Goal: Task Accomplishment & Management: Use online tool/utility

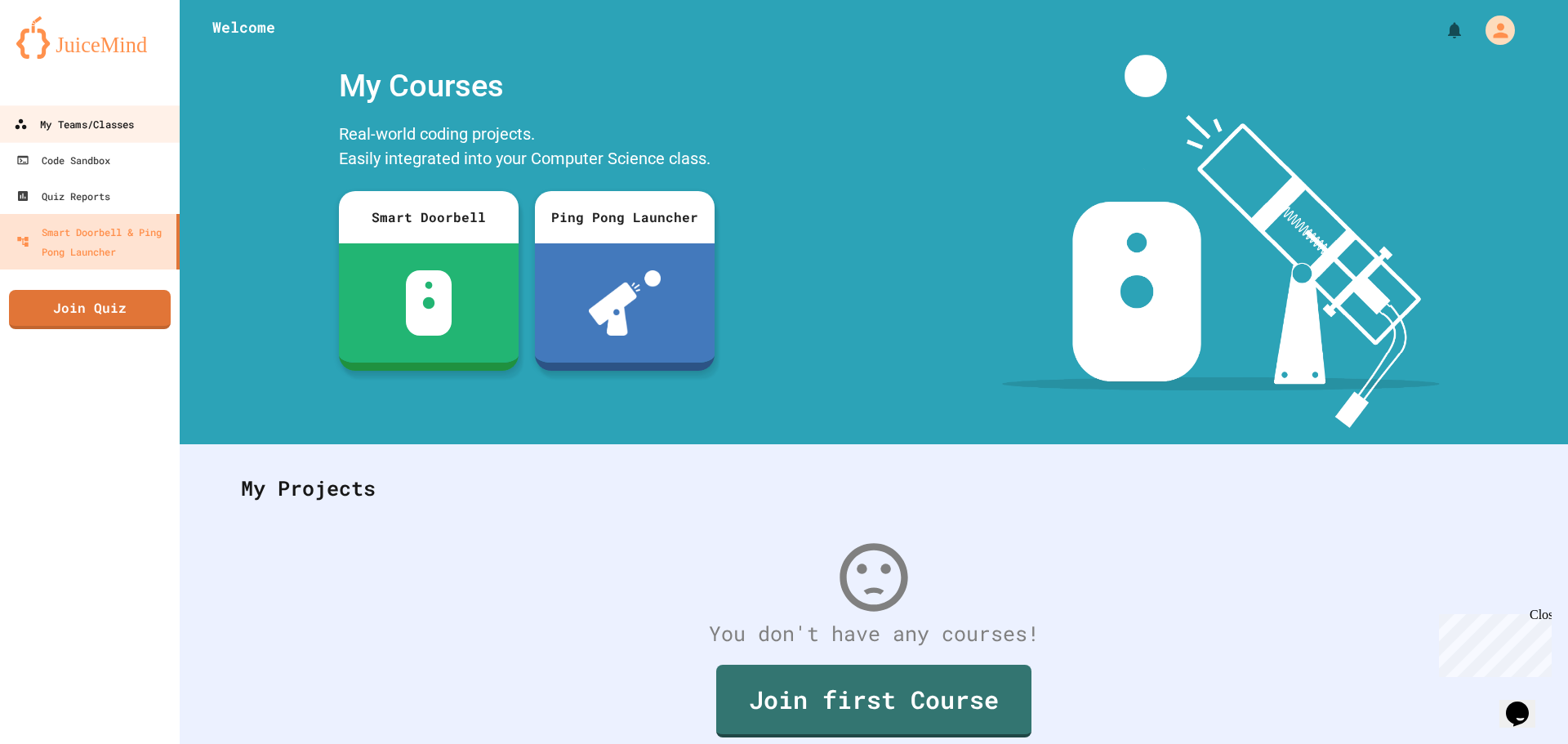
click at [107, 133] on div "My Teams/Classes" at bounding box center [74, 124] width 120 height 20
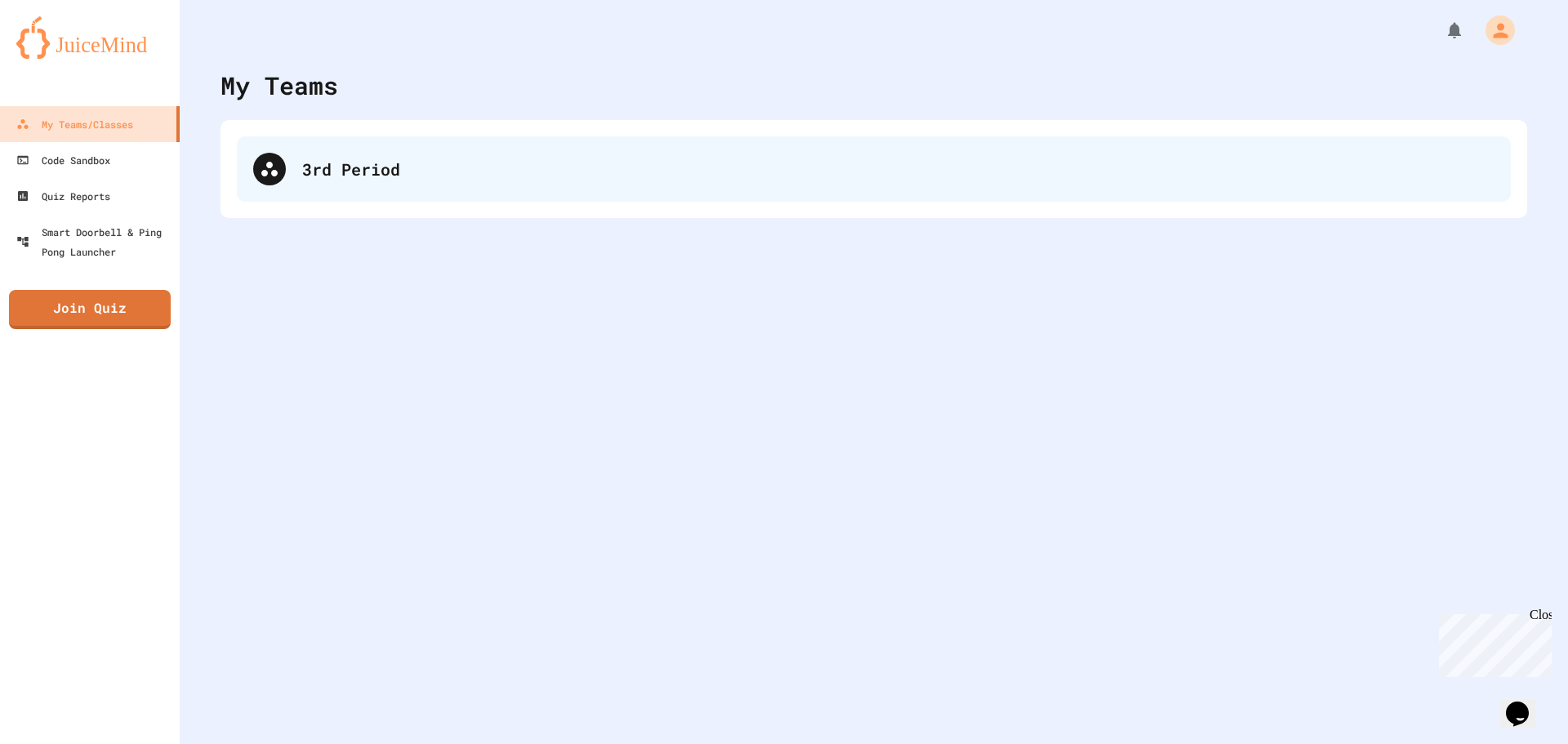
click at [501, 145] on div "3rd Period" at bounding box center [873, 169] width 1274 height 66
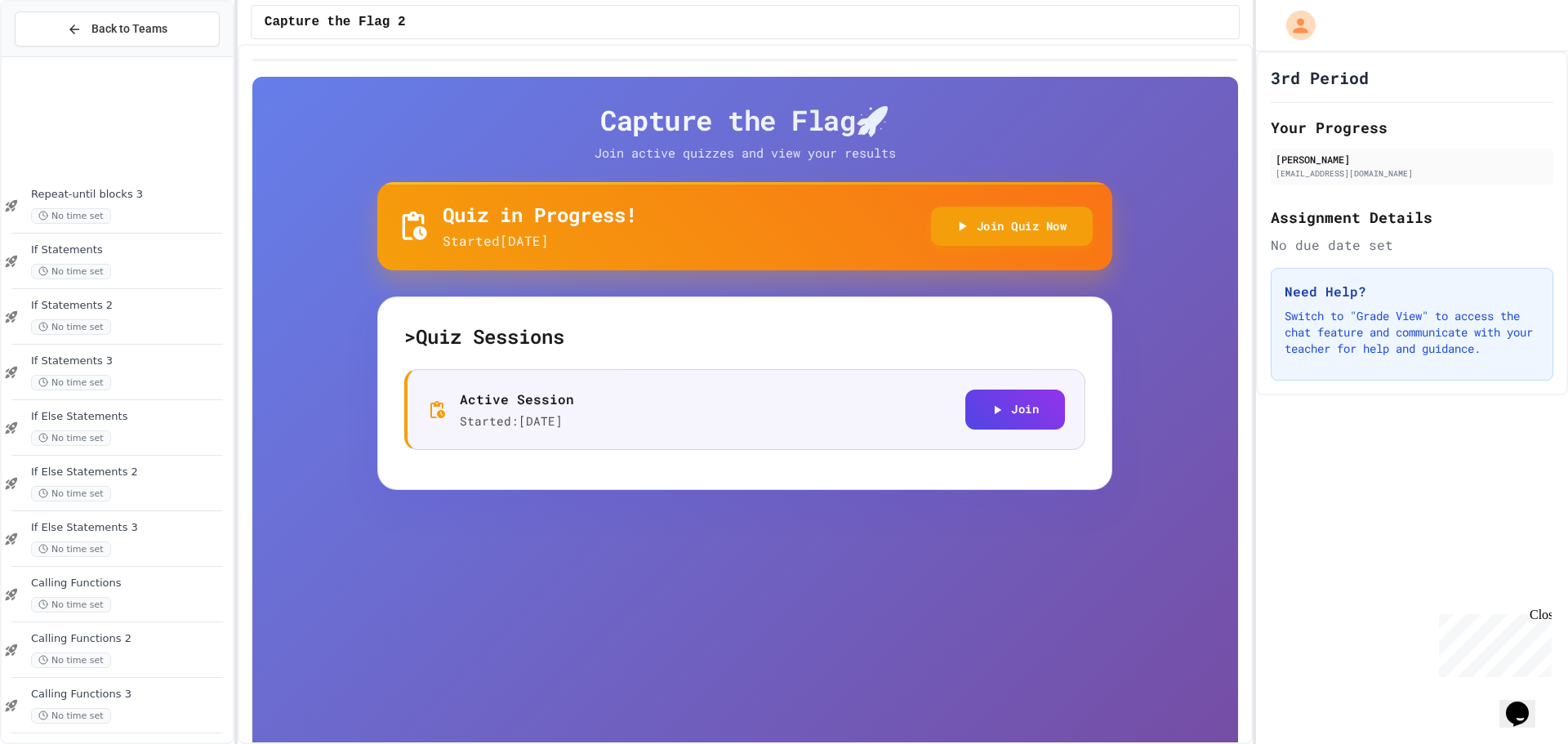
scroll to position [1013, 0]
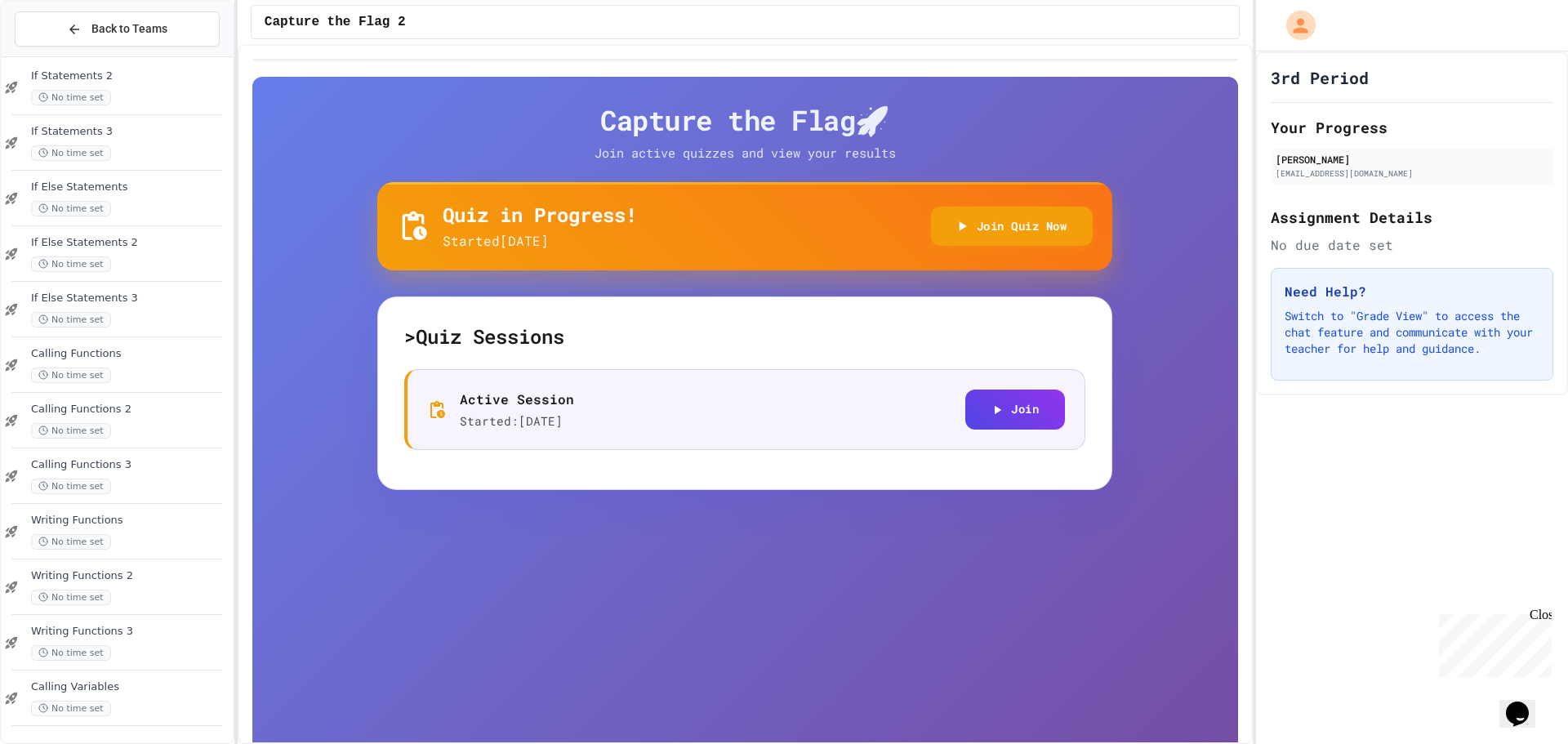
drag, startPoint x: 151, startPoint y: 573, endPoint x: 141, endPoint y: 697, distance: 124.4
click at [128, 687] on span "Calling Variables" at bounding box center [130, 687] width 198 height 14
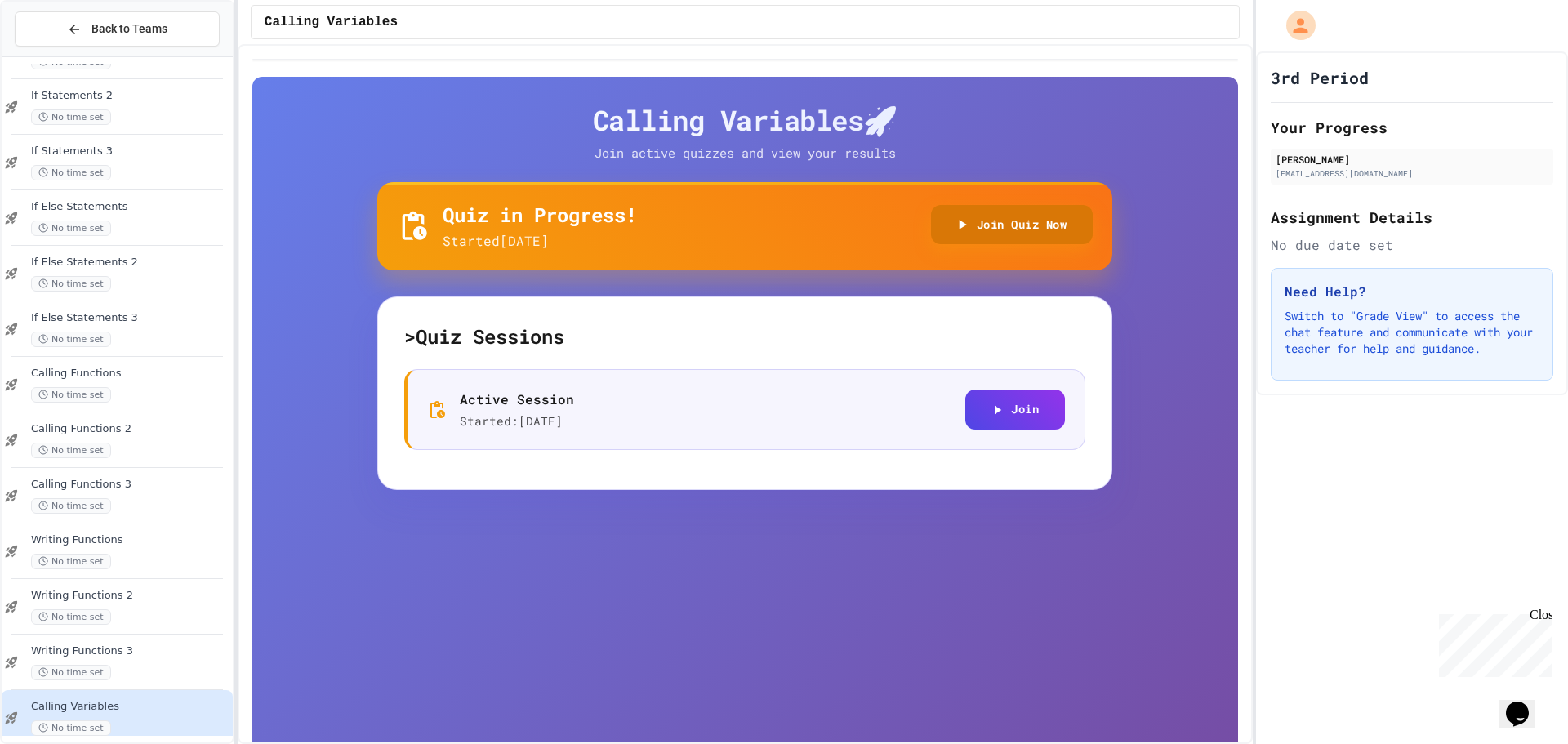
click at [781, 220] on button "Join Quiz Now" at bounding box center [1012, 224] width 162 height 40
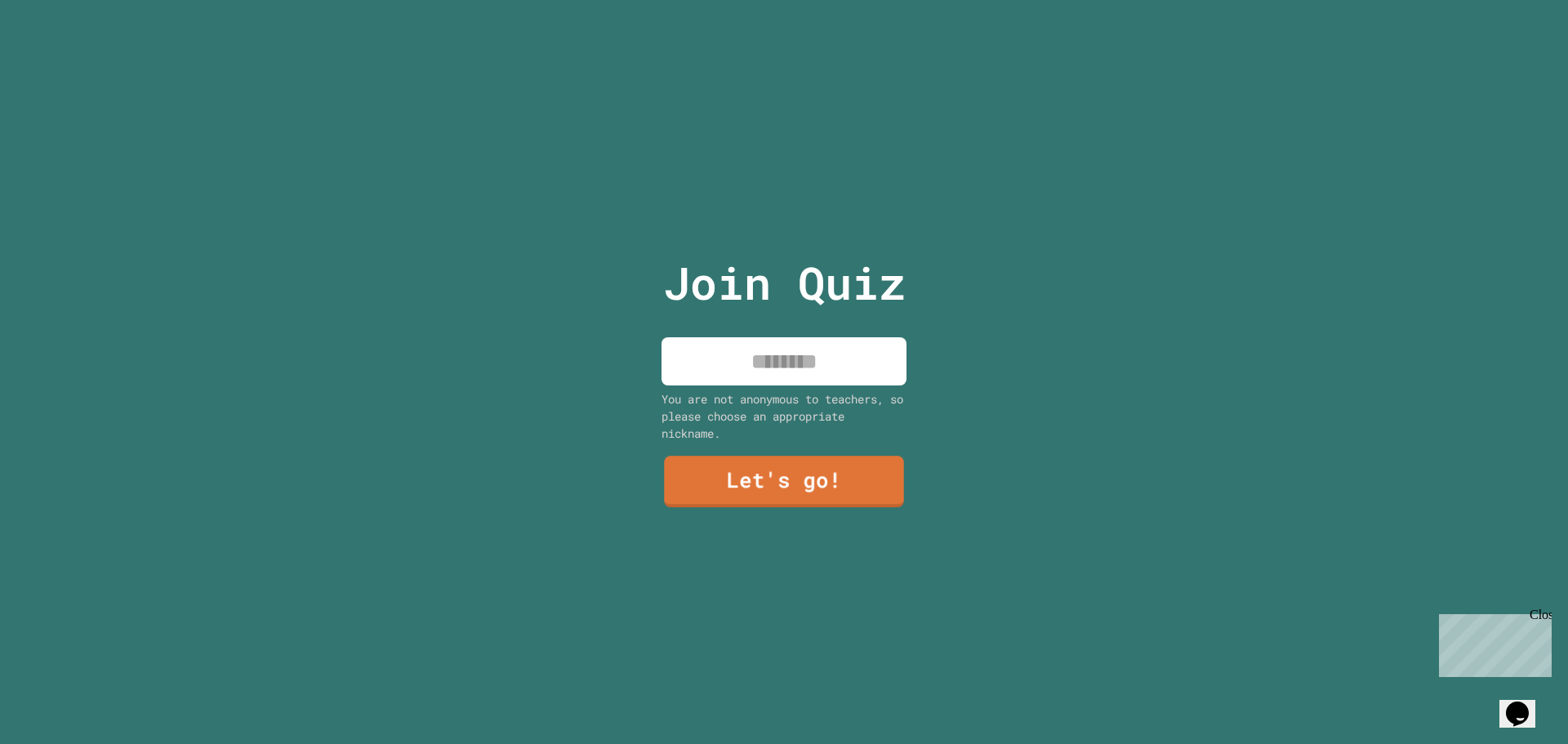
click at [747, 368] on input at bounding box center [784, 361] width 245 height 48
type input "*******"
click at [881, 477] on link "Let's go!" at bounding box center [784, 479] width 247 height 54
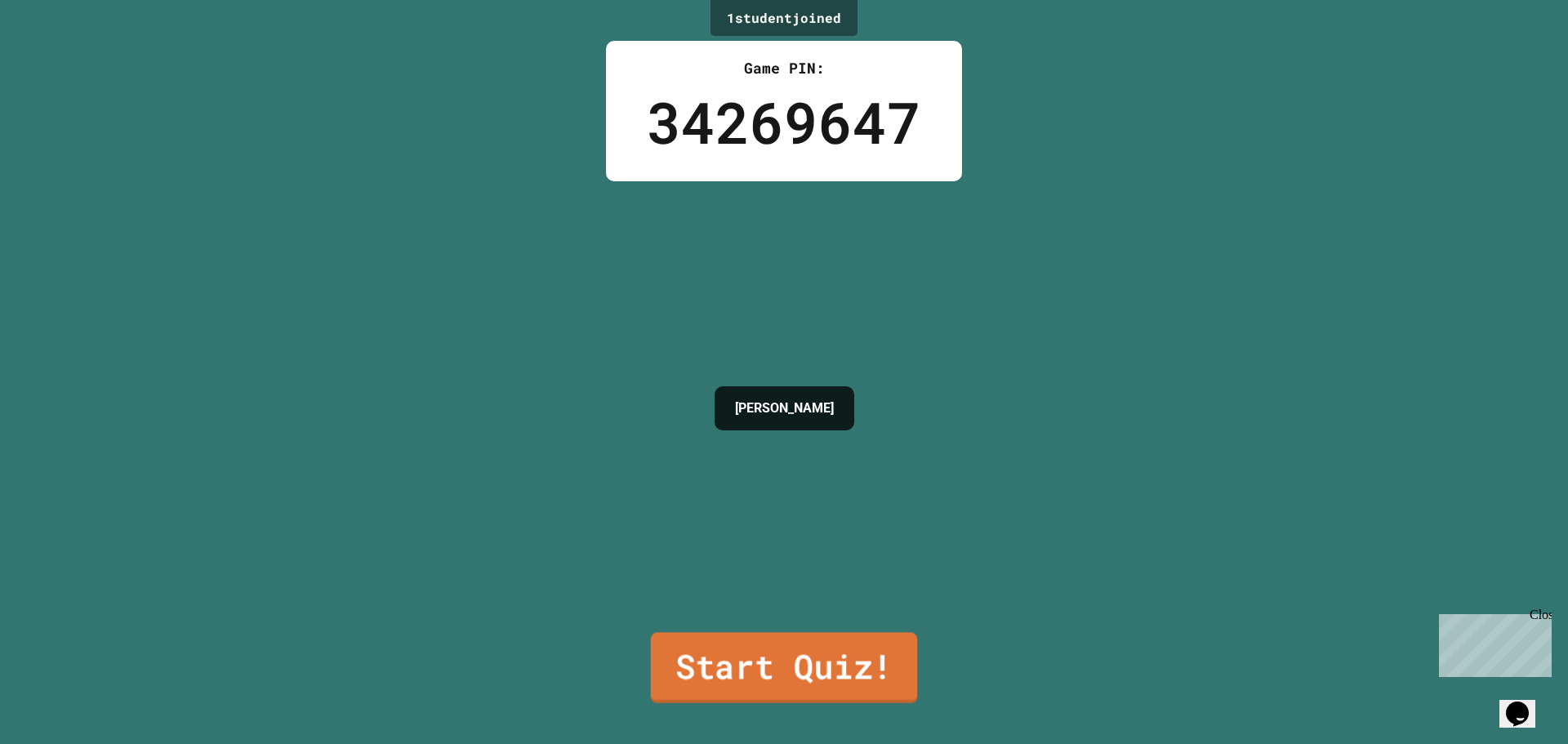
click at [797, 654] on link "Start Quiz!" at bounding box center [784, 667] width 267 height 71
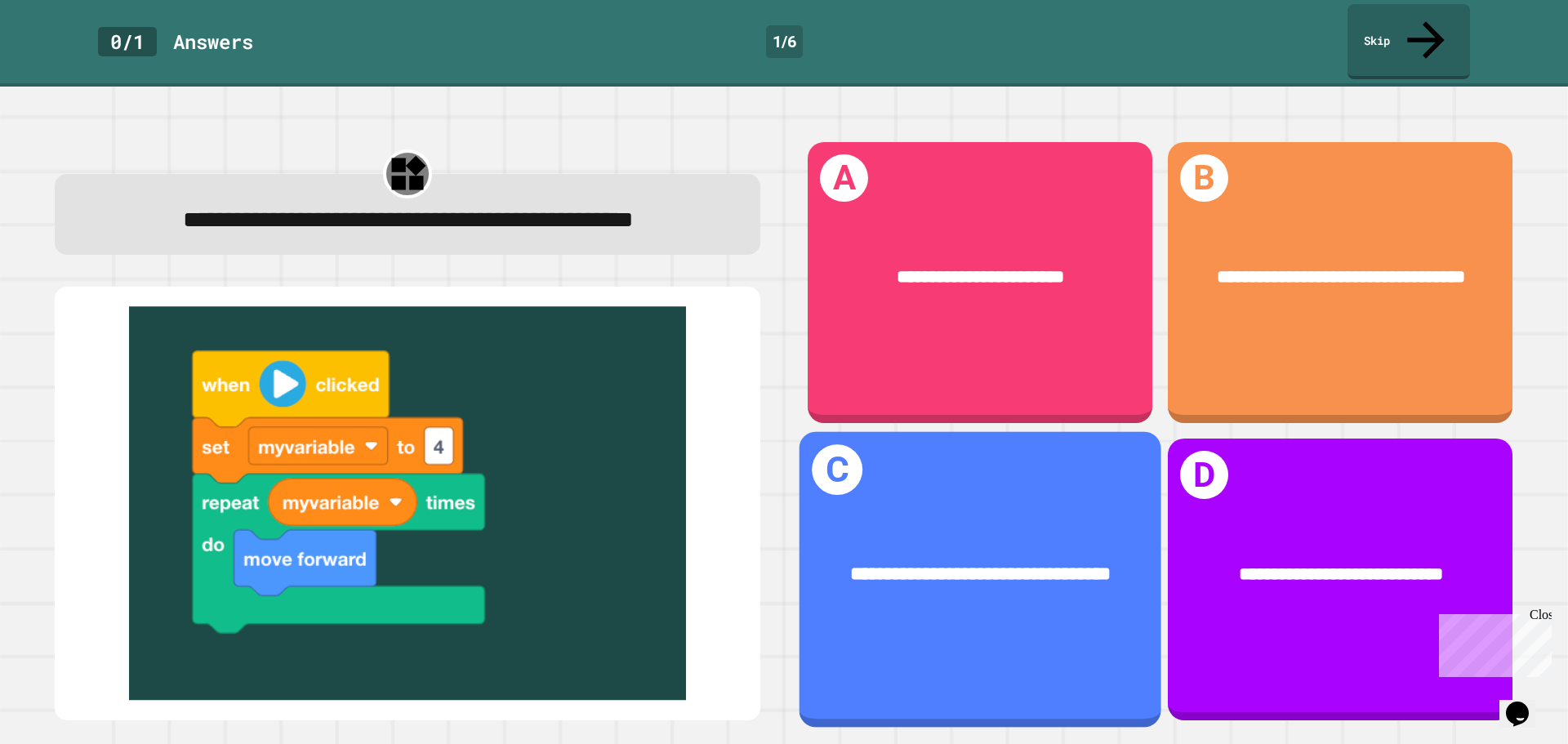
click at [994, 596] on div "**********" at bounding box center [980, 575] width 361 height 105
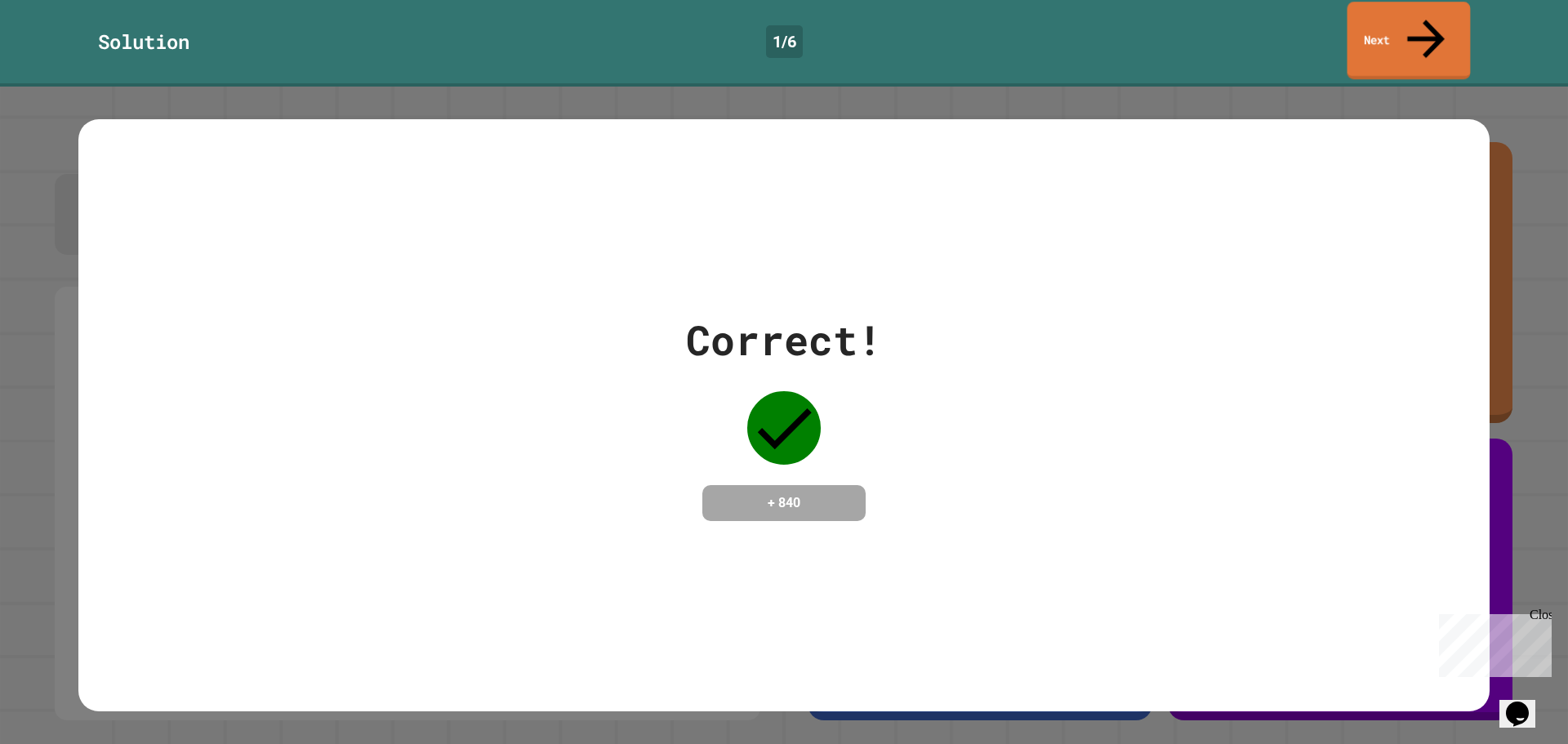
click at [1397, 35] on link "Next" at bounding box center [1409, 41] width 123 height 78
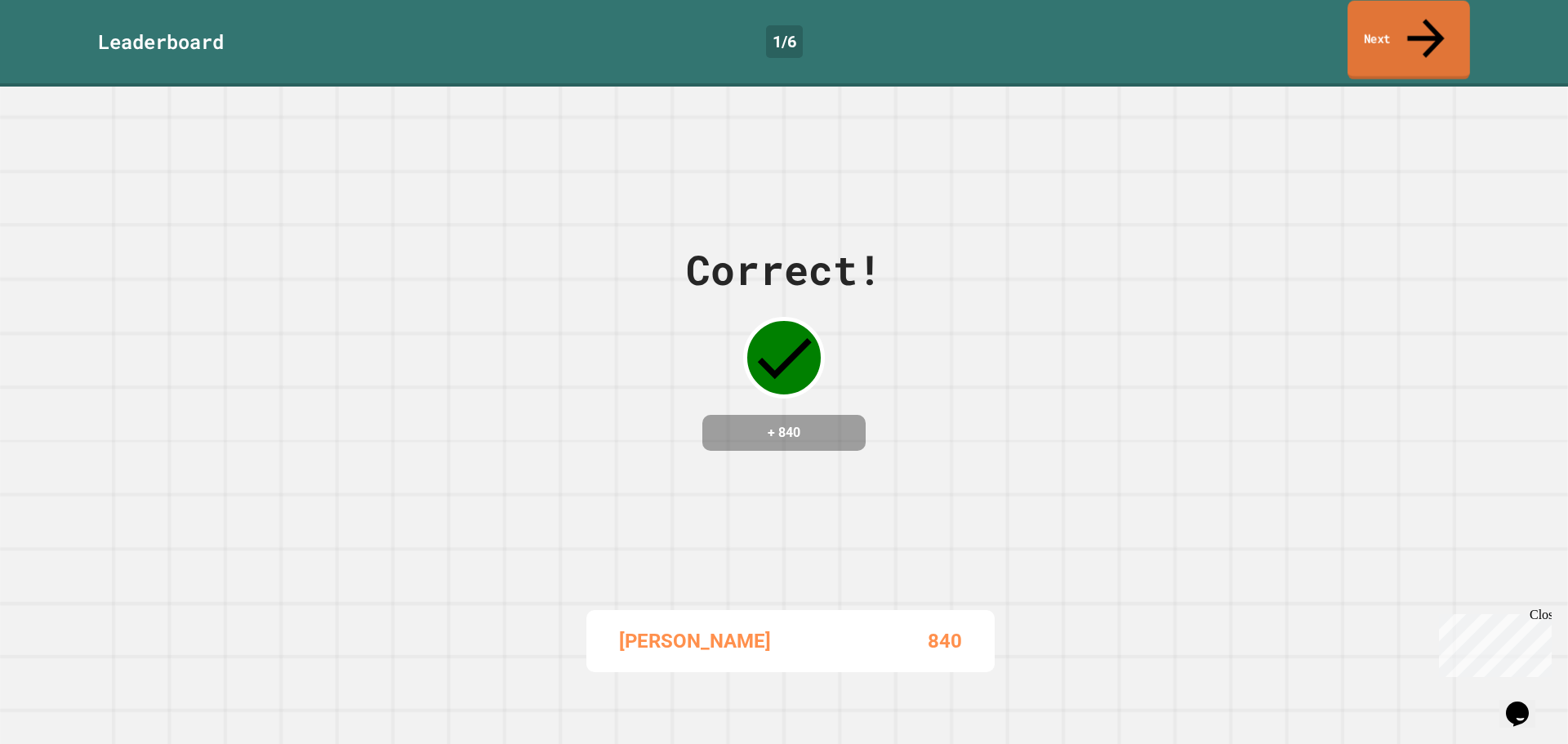
click at [1399, 27] on link "Next" at bounding box center [1409, 40] width 122 height 79
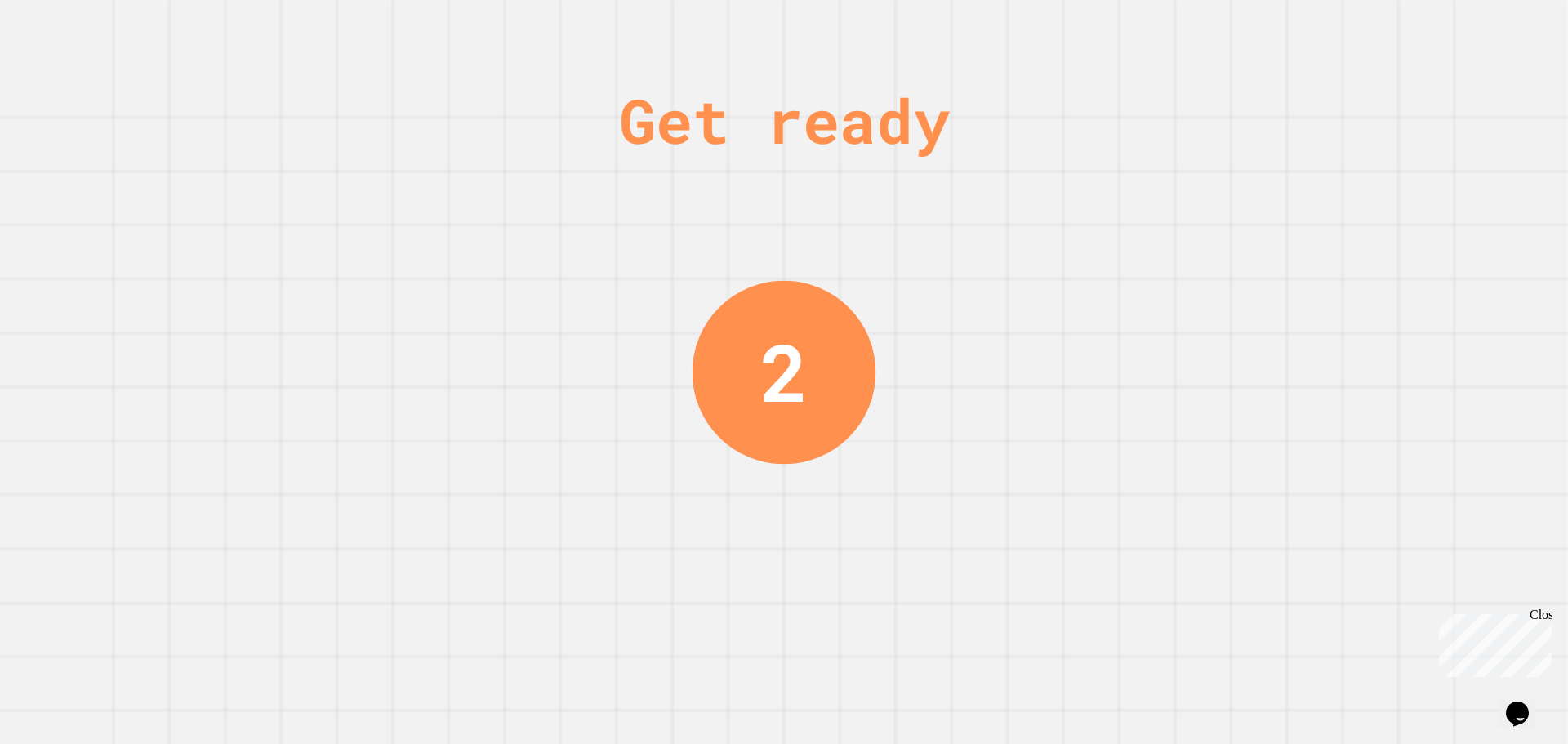
drag, startPoint x: 1540, startPoint y: 618, endPoint x: 2922, endPoint y: 1219, distance: 1507.0
click at [1540, 618] on div "Close" at bounding box center [1540, 617] width 20 height 20
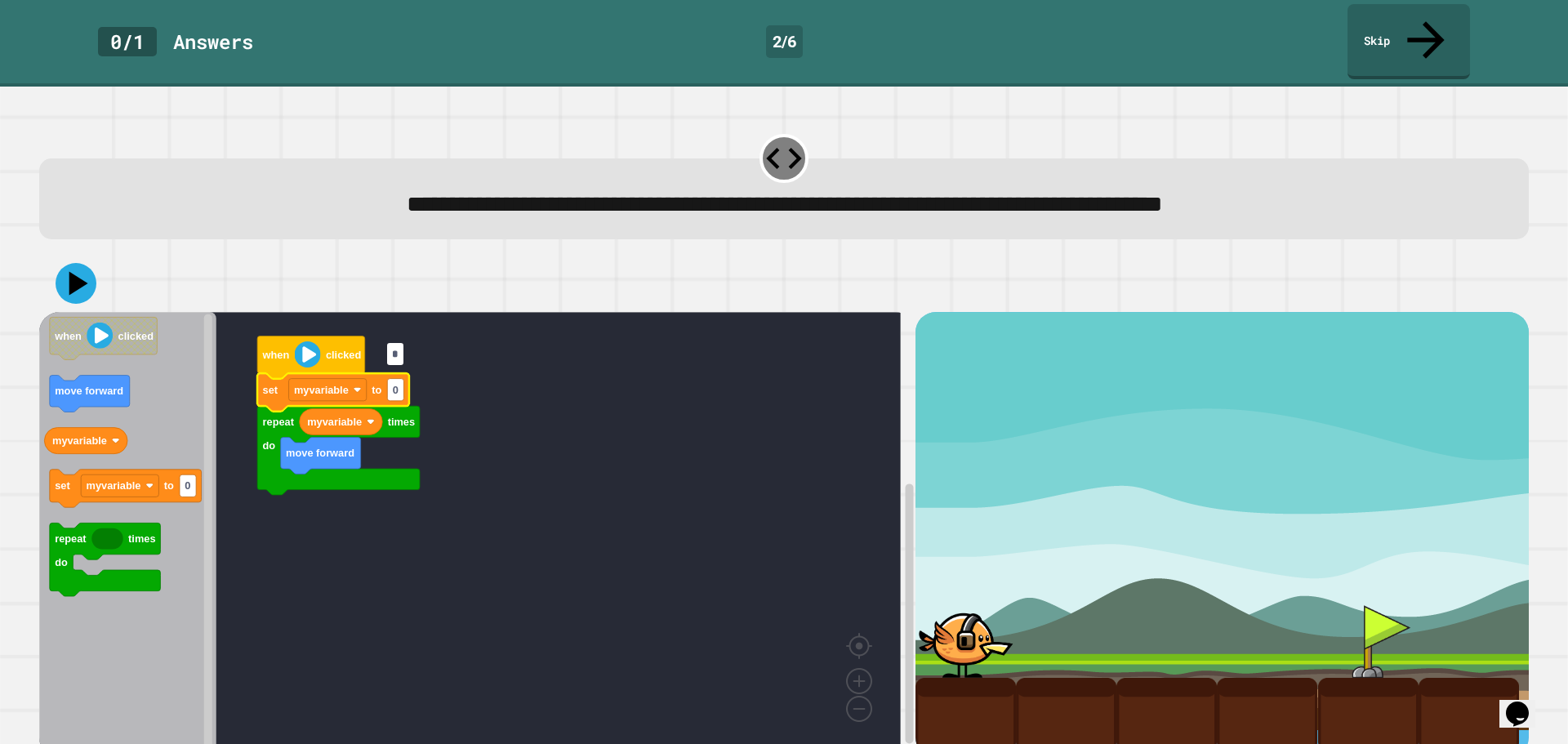
type input "*"
click at [576, 342] on rect "Blockly Workspace" at bounding box center [470, 531] width 862 height 438
click at [52, 255] on div at bounding box center [783, 283] width 1489 height 58
click at [64, 259] on icon at bounding box center [75, 283] width 49 height 49
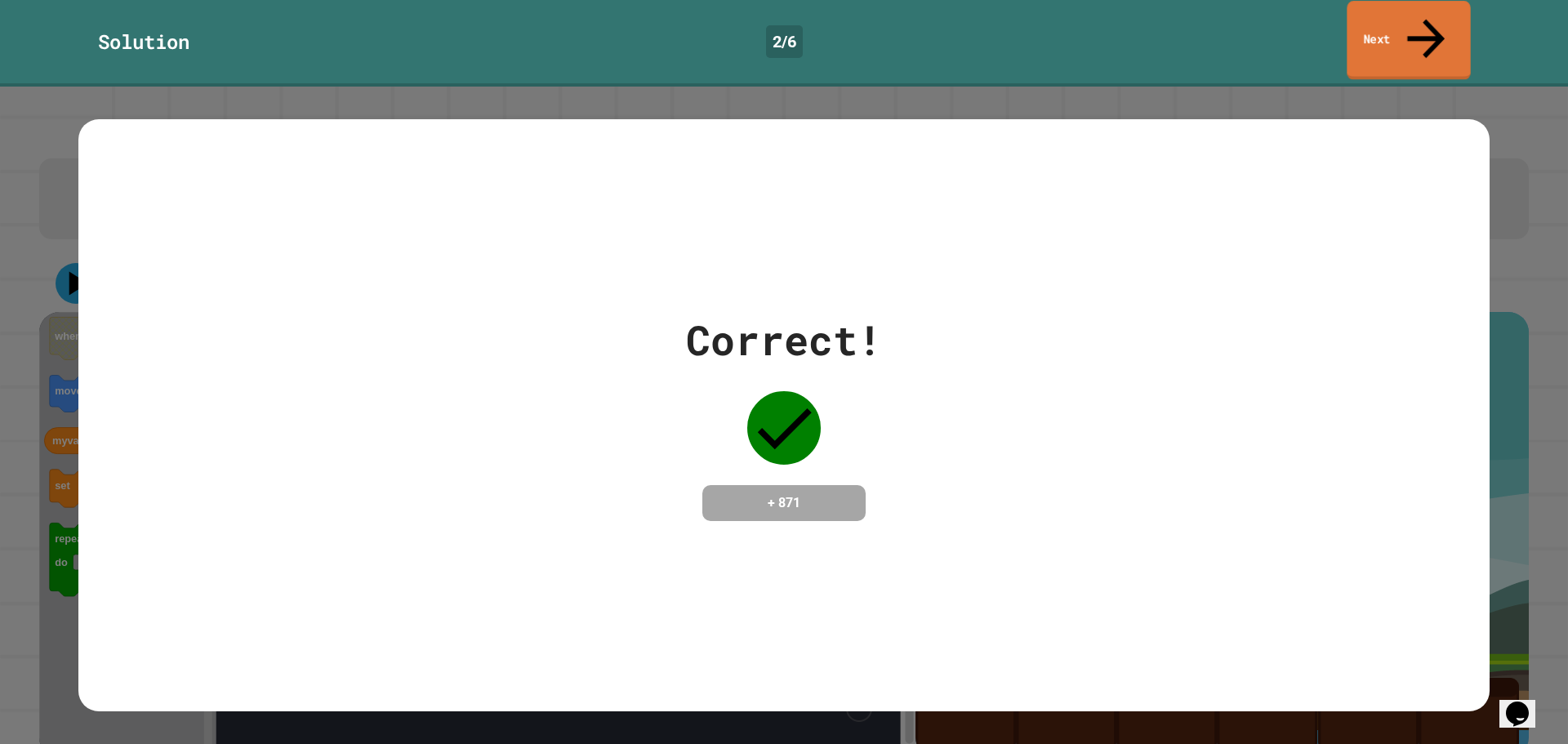
click at [1414, 26] on link "Next" at bounding box center [1408, 40] width 123 height 79
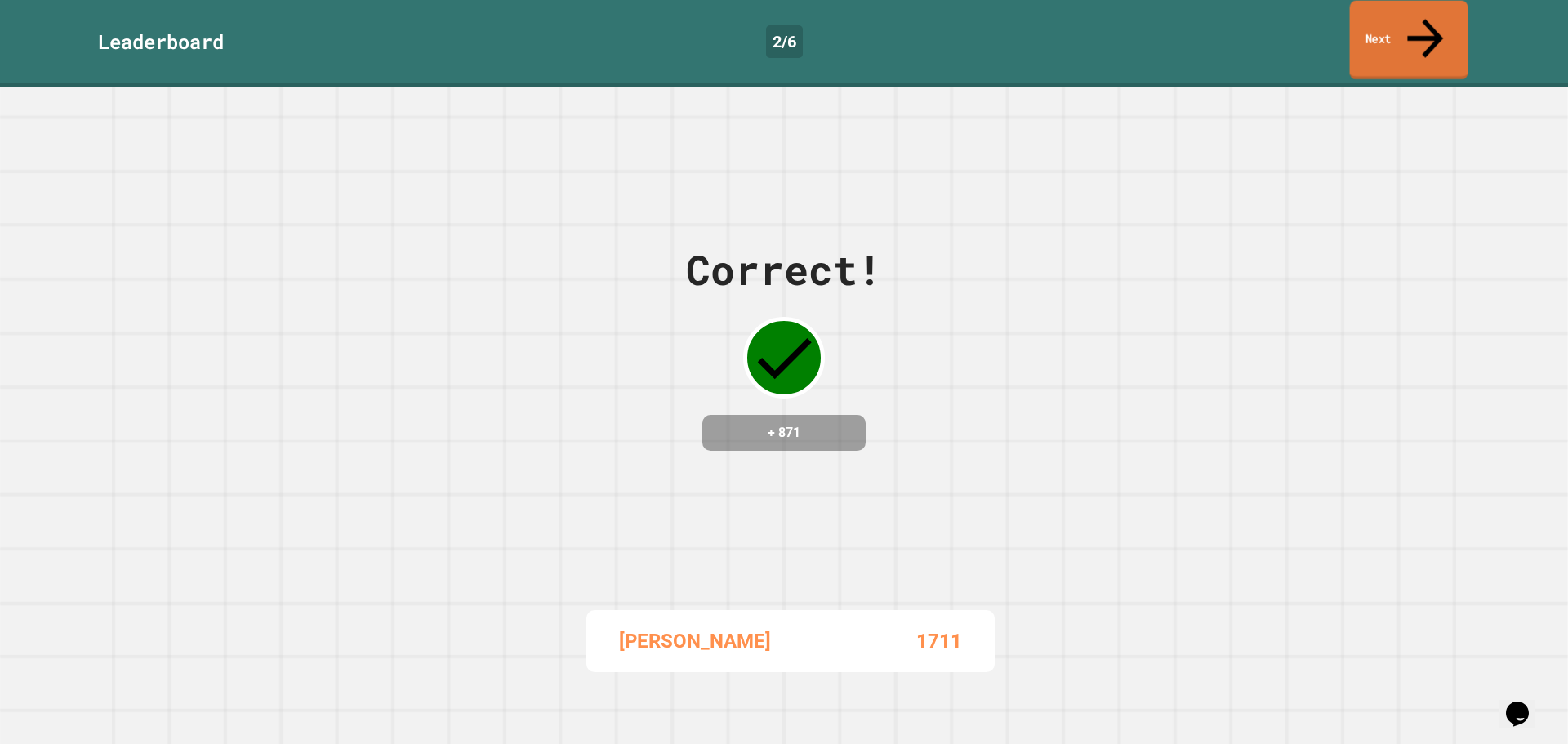
click at [1412, 37] on link "Next" at bounding box center [1409, 40] width 119 height 79
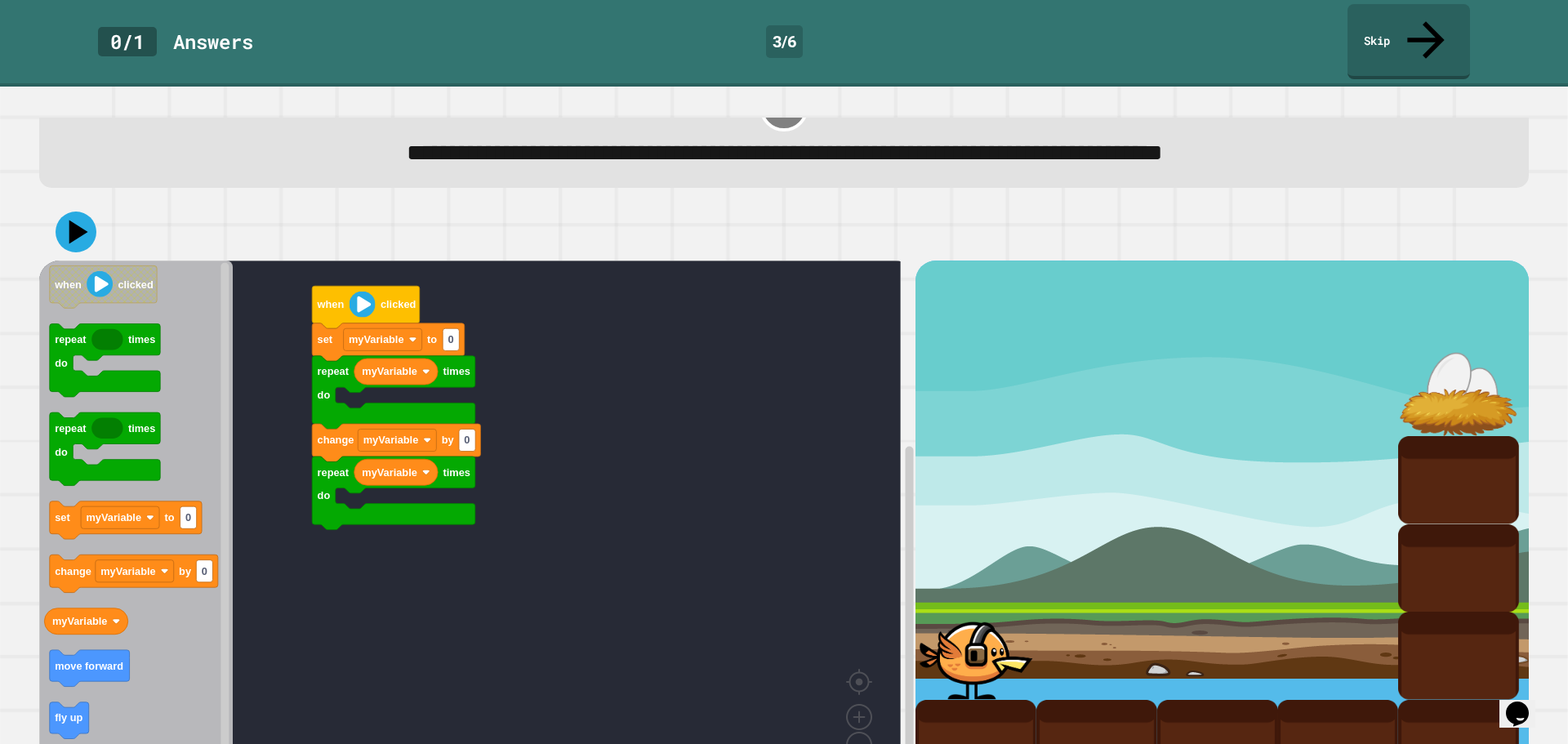
scroll to position [90, 0]
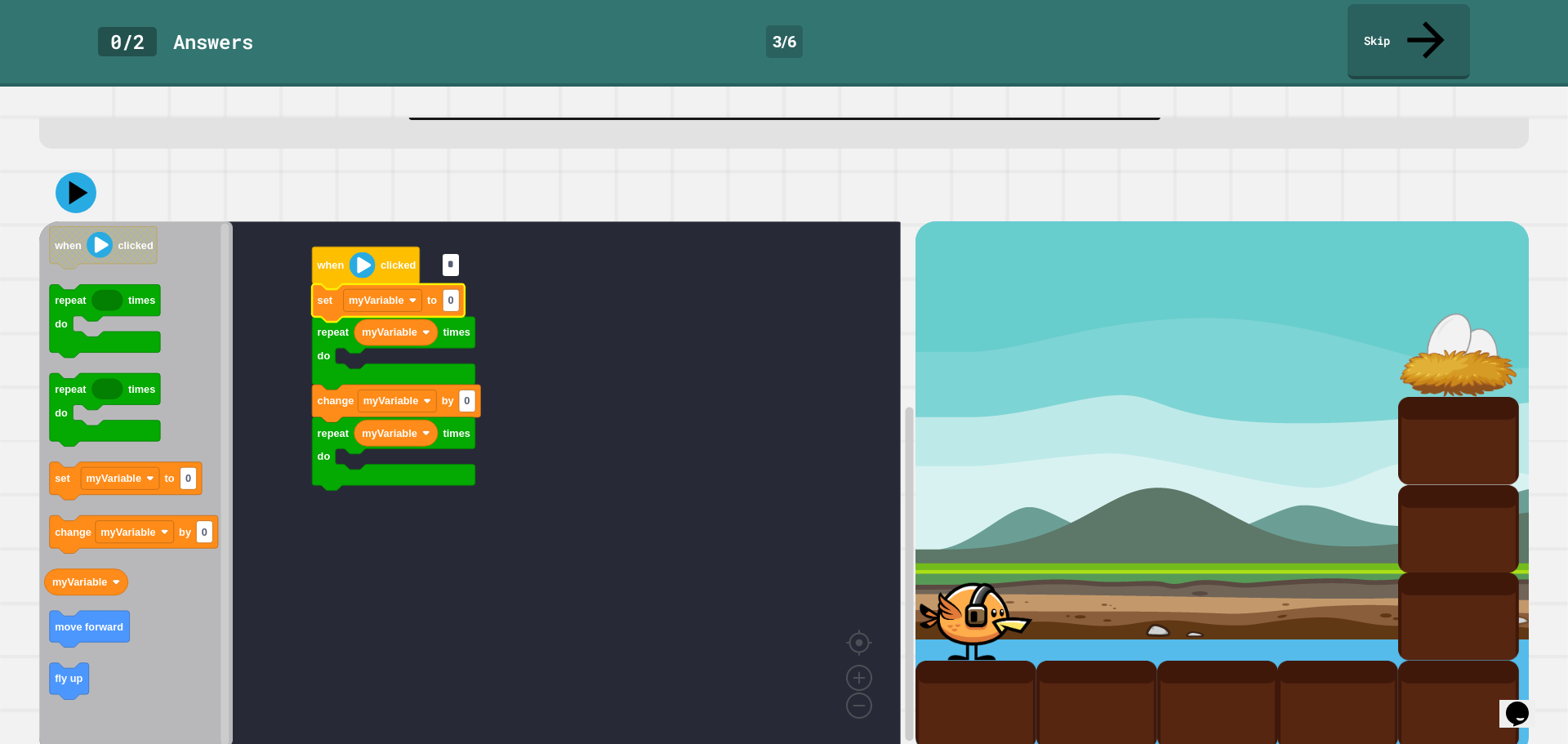
type input "*"
click at [577, 349] on rect "Blockly Workspace" at bounding box center [470, 484] width 862 height 526
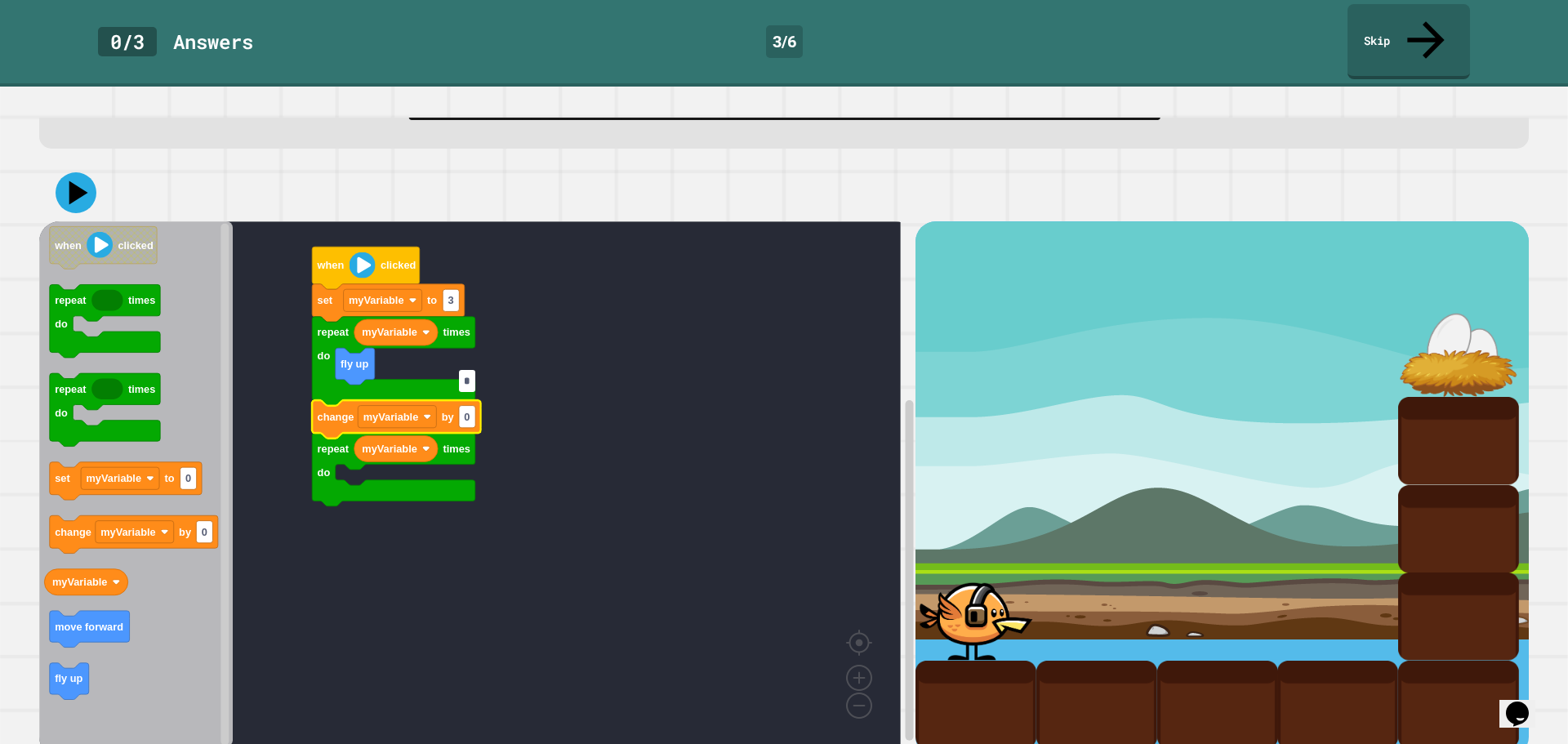
type input "*"
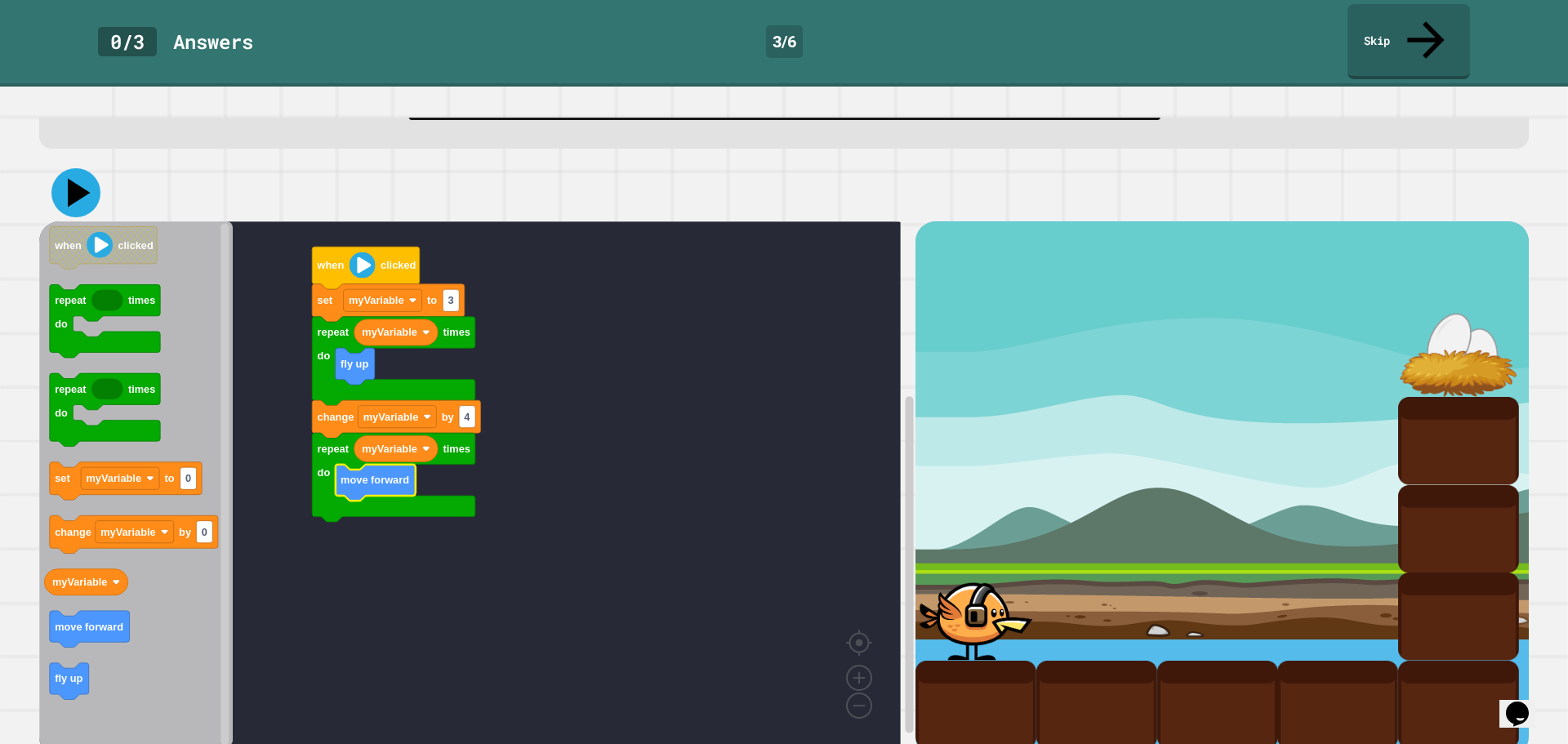
click at [82, 170] on icon at bounding box center [75, 192] width 49 height 49
click at [465, 411] on text "4" at bounding box center [467, 417] width 6 height 12
type input "*"
click at [543, 446] on rect "Blockly Workspace" at bounding box center [470, 484] width 862 height 526
click at [78, 181] on icon at bounding box center [78, 193] width 20 height 26
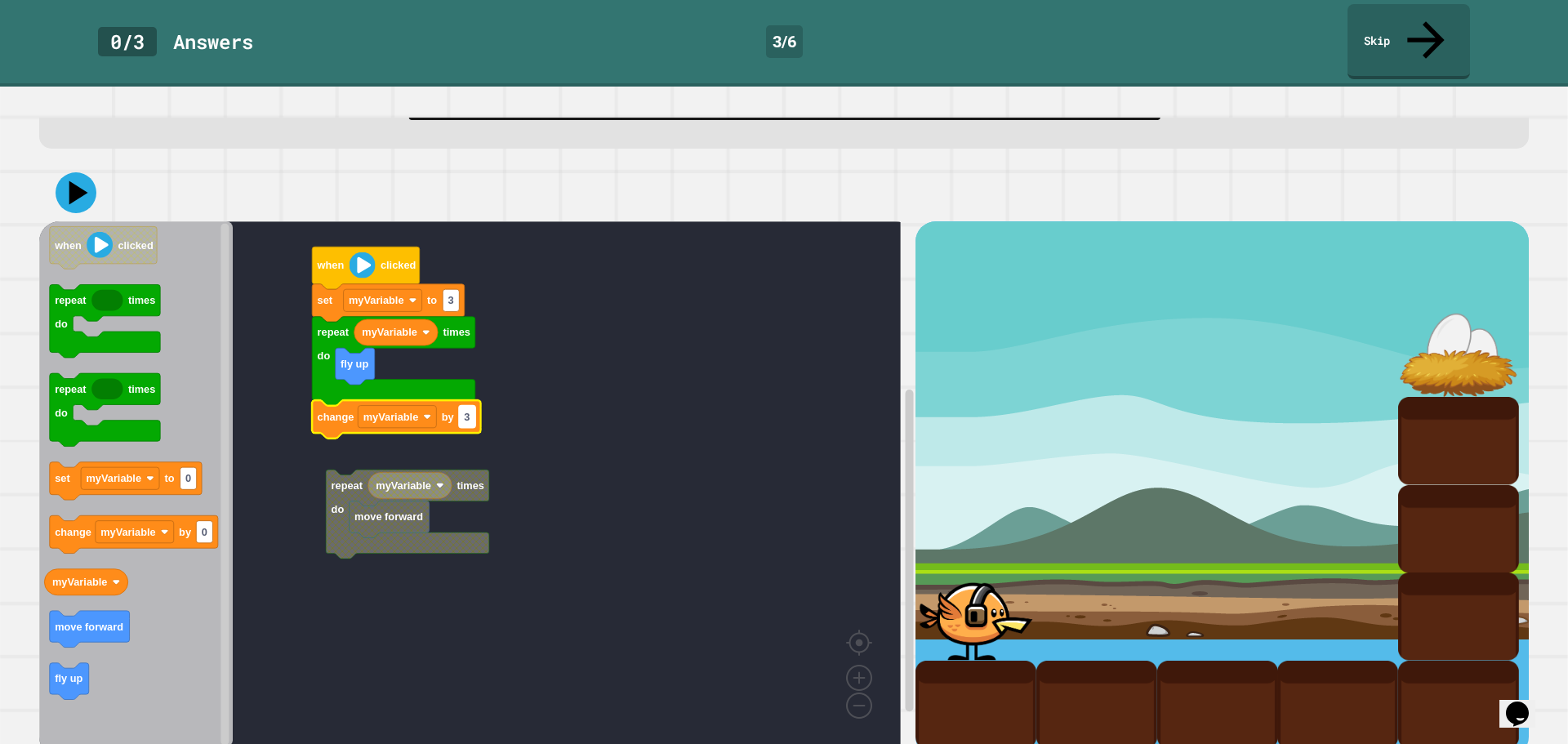
click at [460, 406] on rect "Blockly Workspace" at bounding box center [467, 416] width 16 height 22
type input "*"
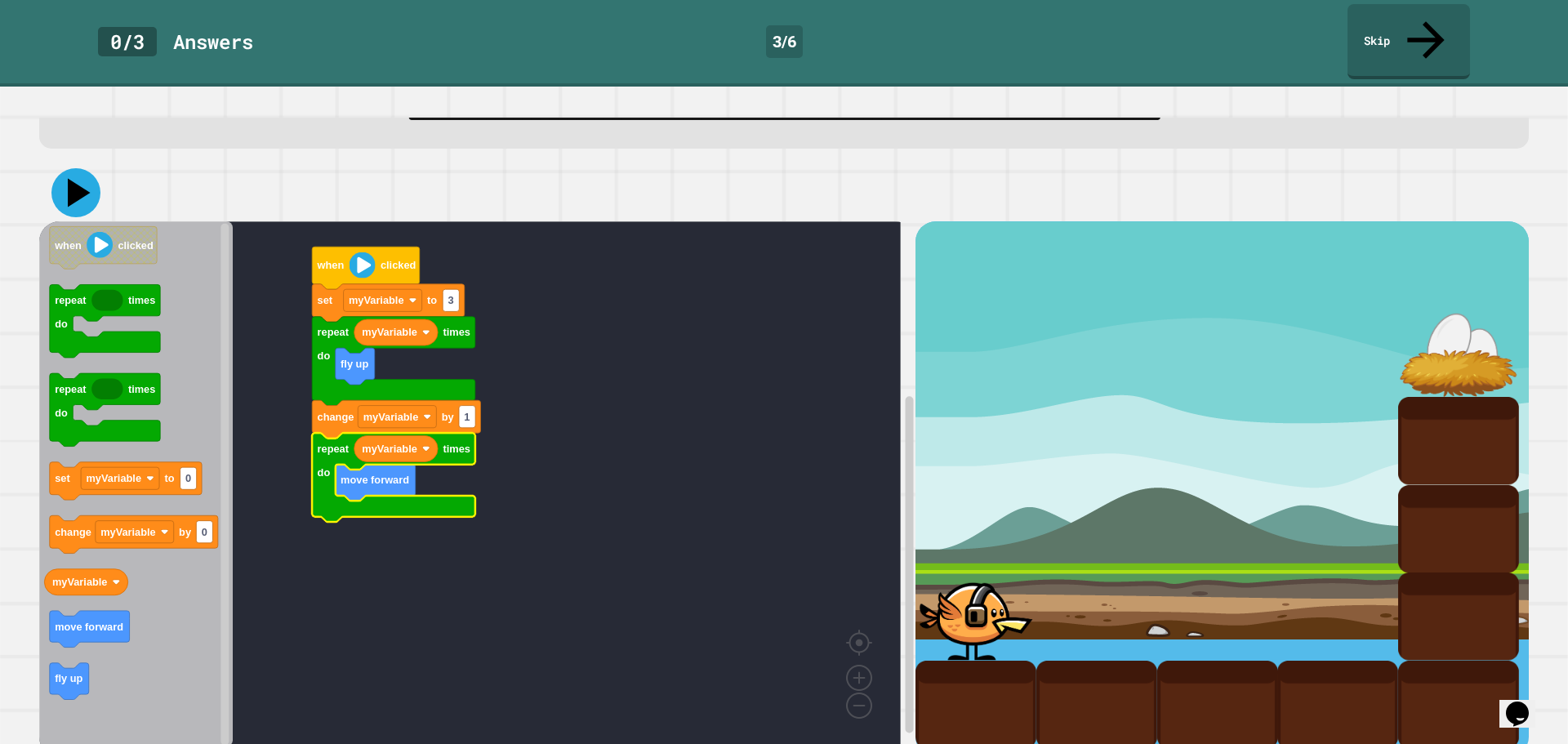
click at [62, 168] on icon at bounding box center [75, 192] width 49 height 49
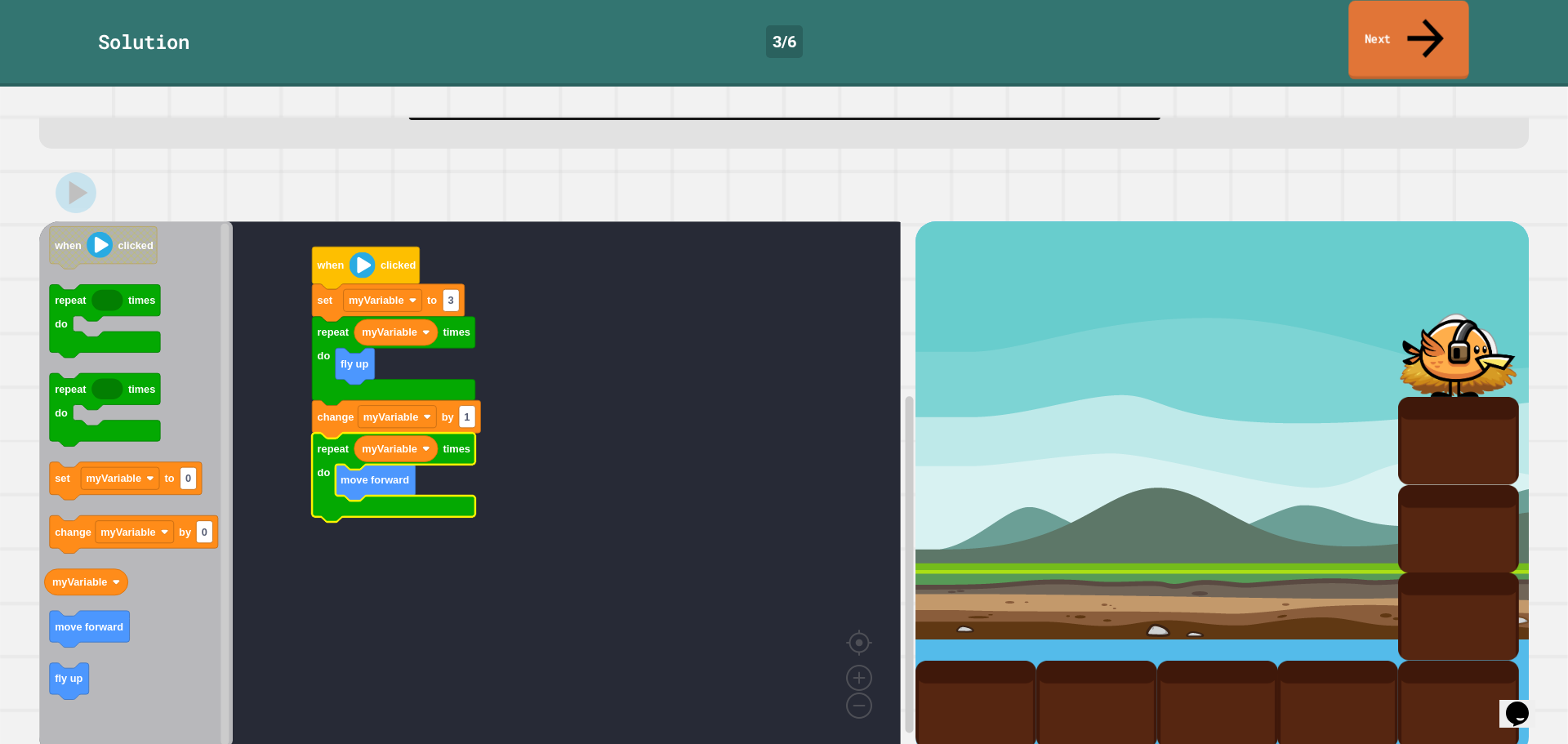
click at [1432, 33] on link "Next" at bounding box center [1409, 40] width 120 height 79
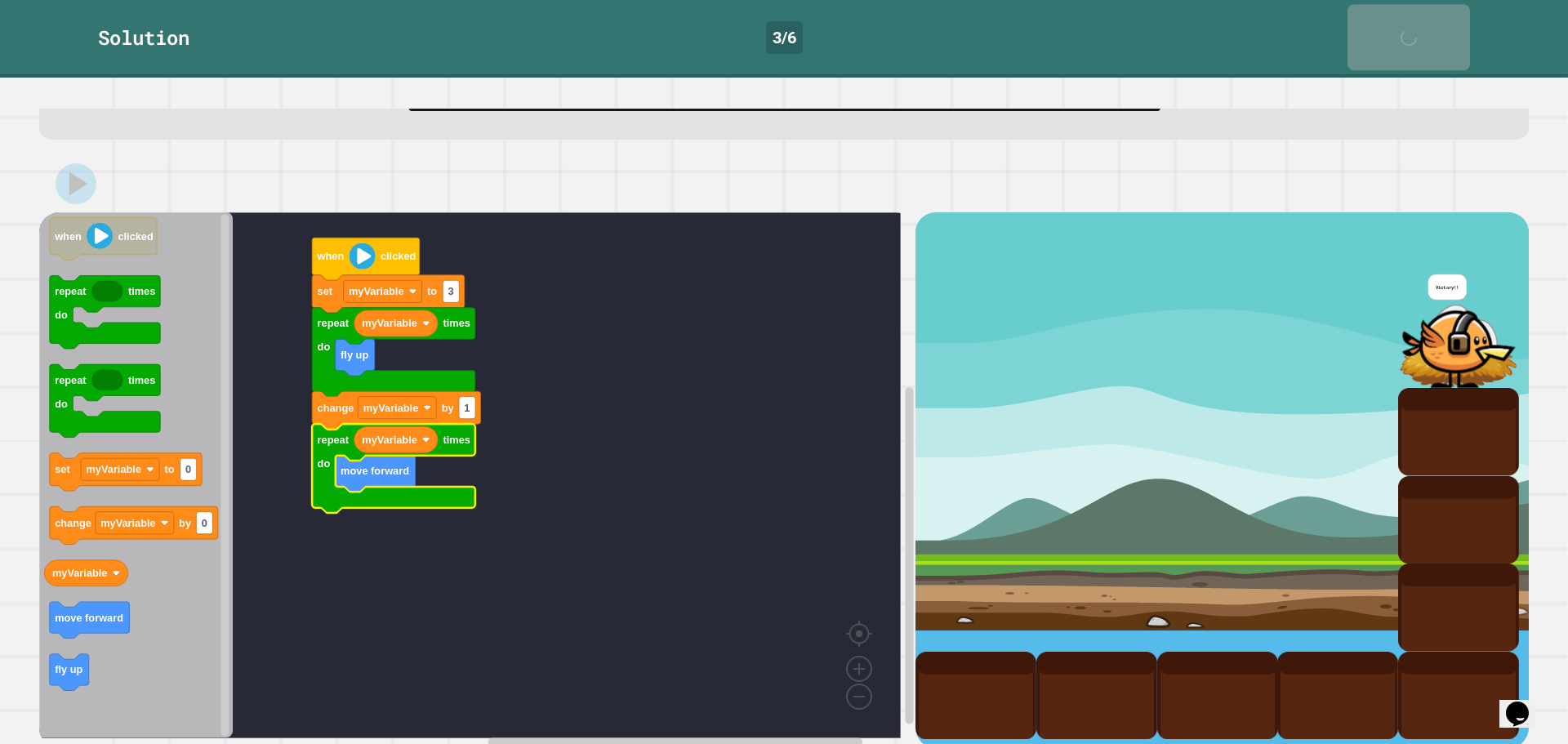
scroll to position [89, 0]
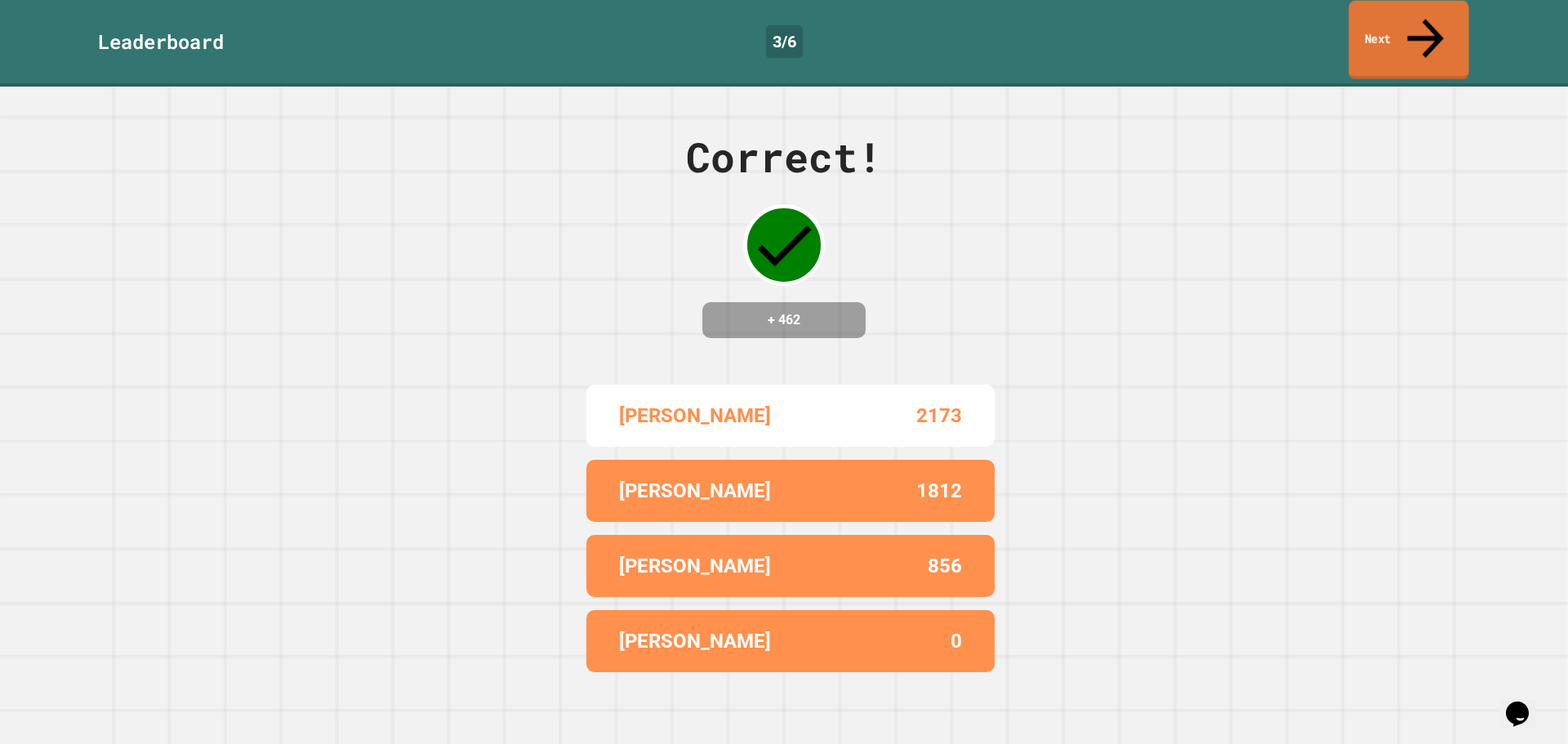
click at [1409, 36] on link "Next" at bounding box center [1409, 40] width 120 height 79
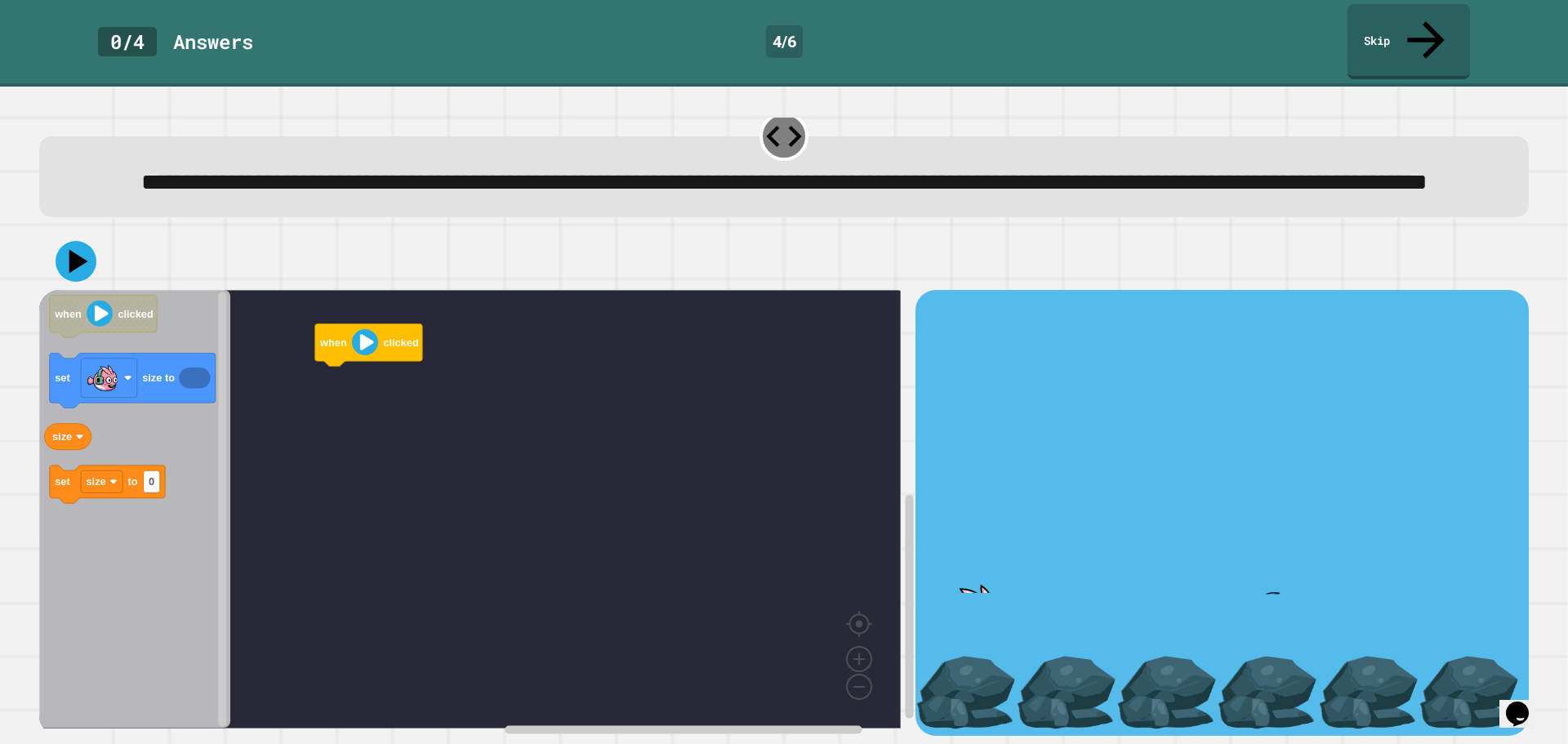
scroll to position [42, 0]
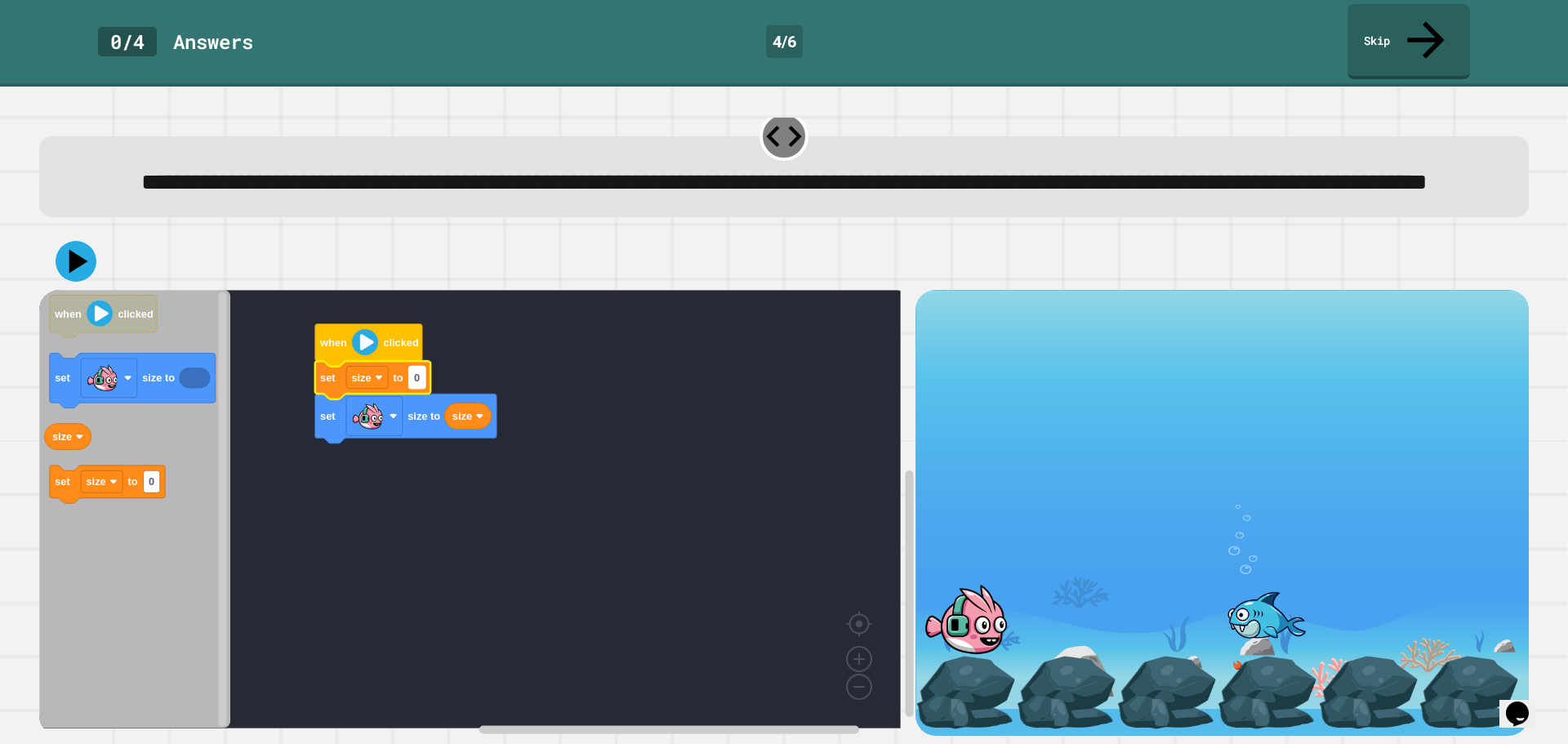
click at [420, 368] on rect "Blockly Workspace" at bounding box center [417, 377] width 16 height 22
type input "***"
click at [758, 434] on rect "Blockly Workspace" at bounding box center [470, 508] width 862 height 438
click at [78, 255] on icon at bounding box center [75, 260] width 49 height 49
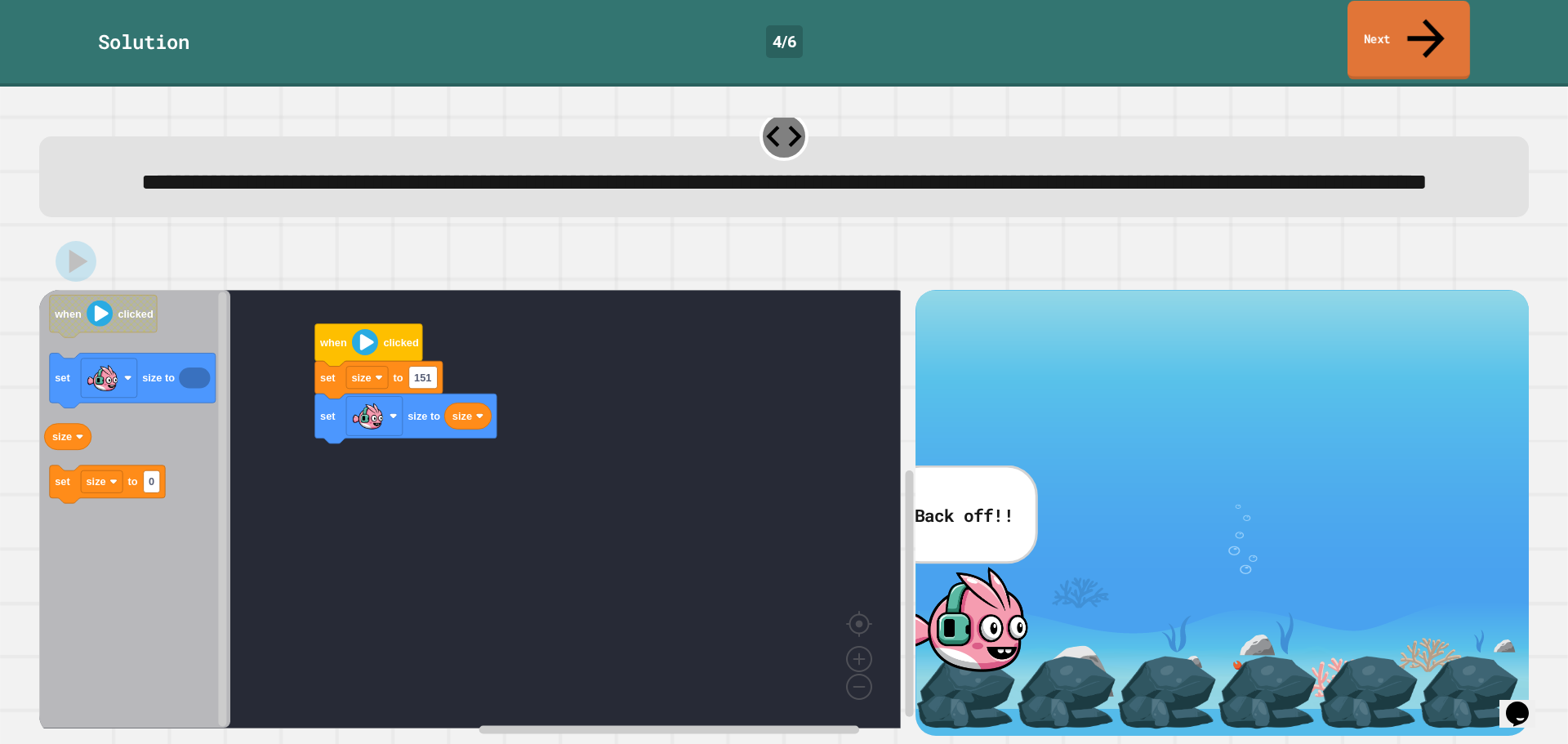
click at [1392, 19] on link "Next" at bounding box center [1409, 40] width 122 height 79
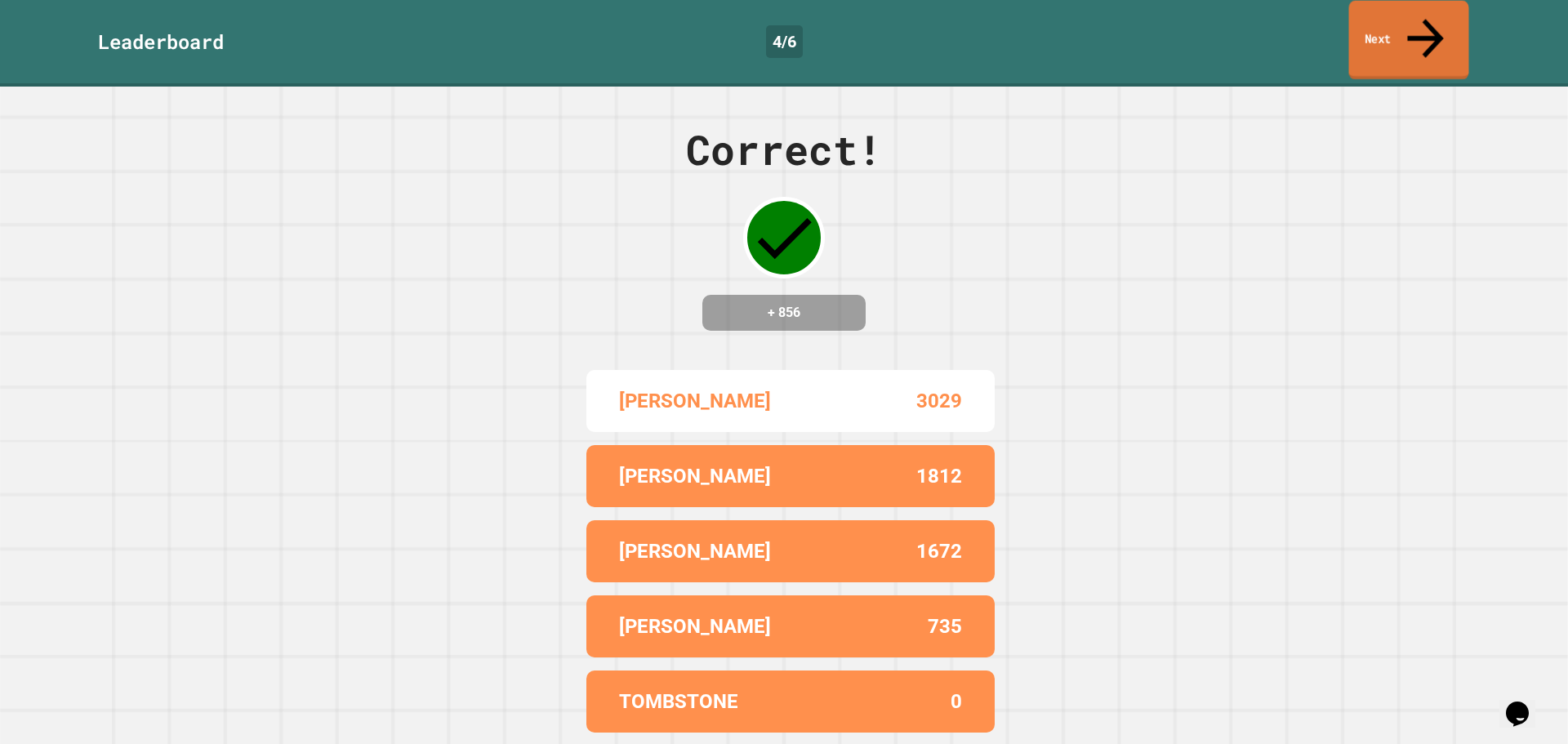
click at [1448, 12] on link "Next" at bounding box center [1409, 40] width 120 height 79
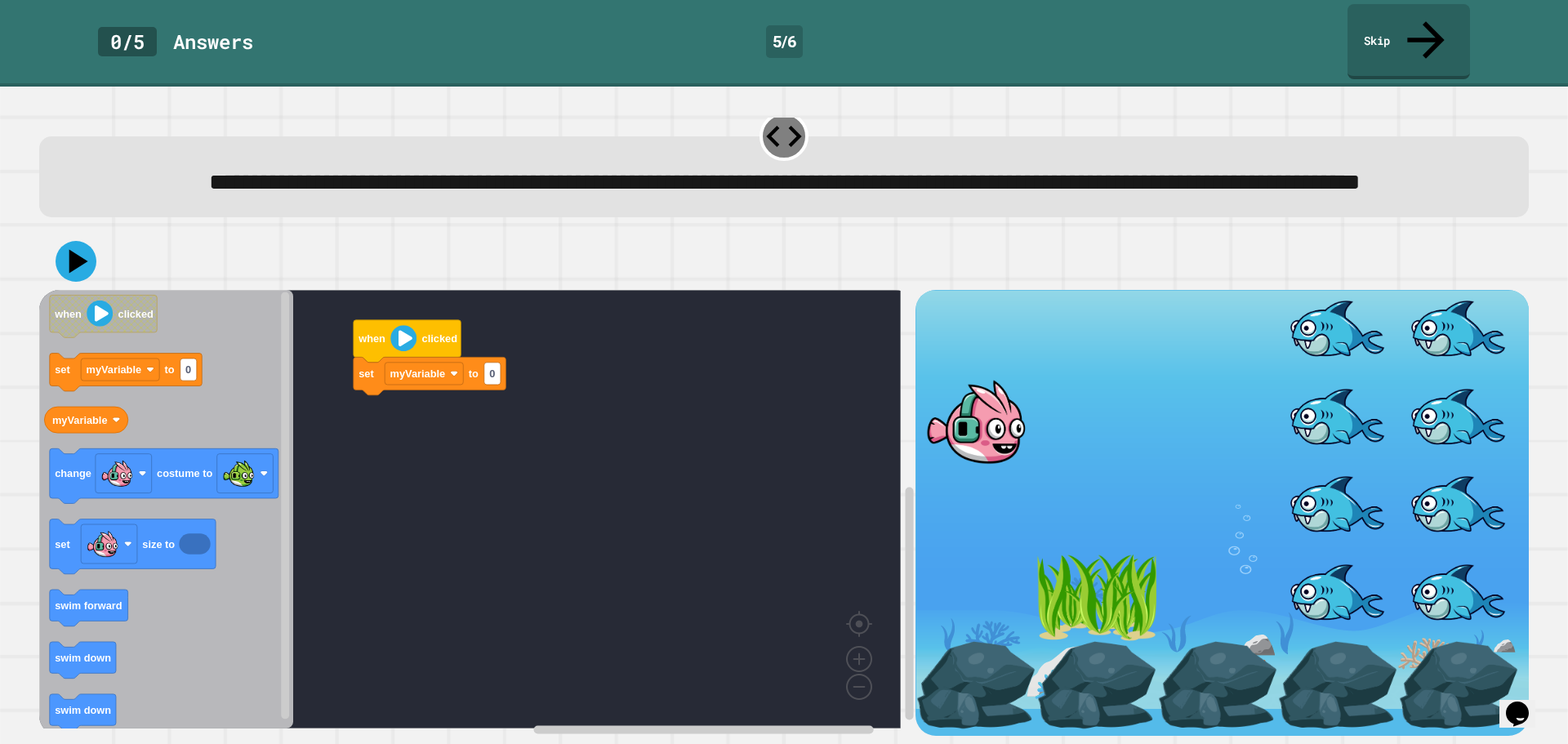
scroll to position [42, 0]
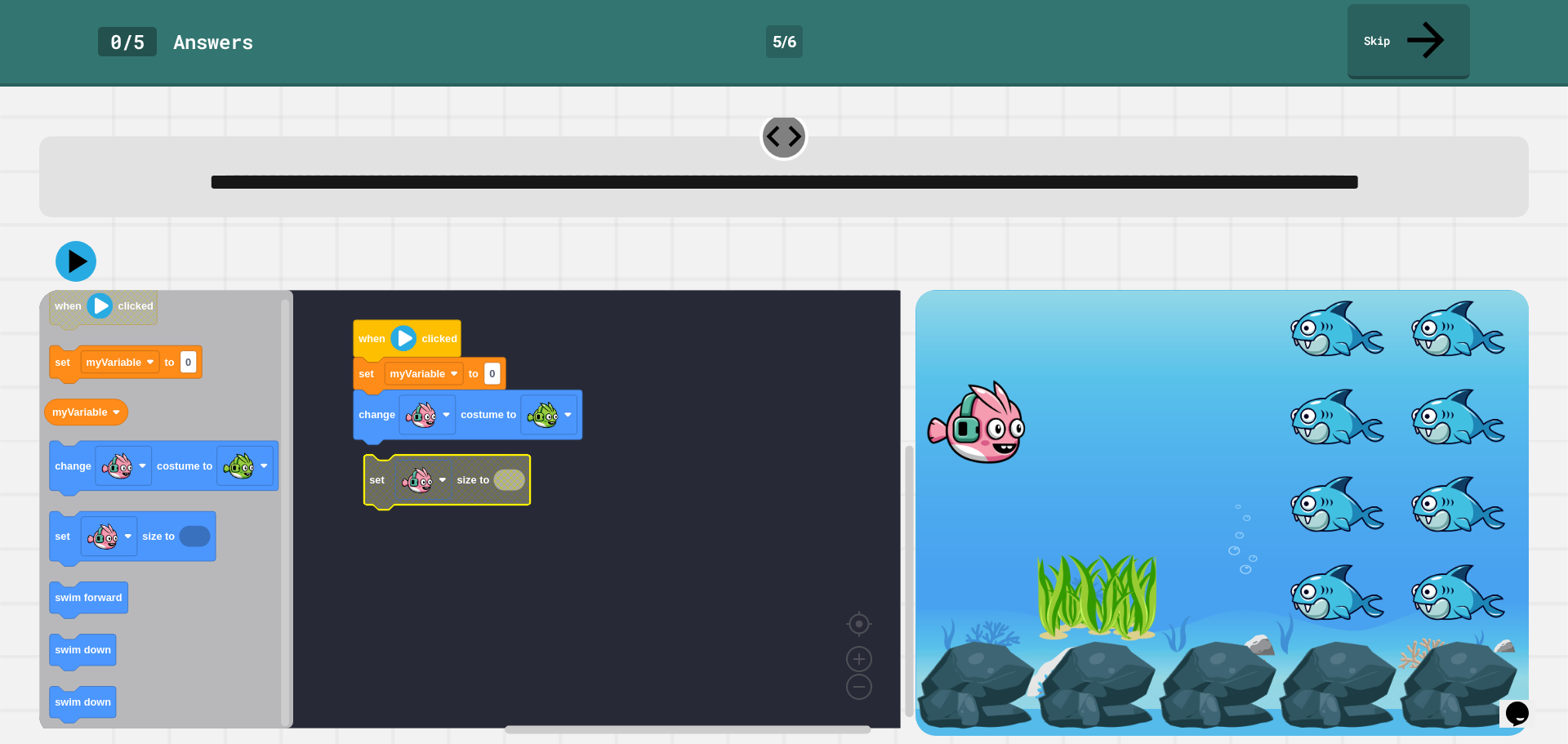
click at [464, 486] on icon "Blockly Workspace" at bounding box center [446, 483] width 166 height 55
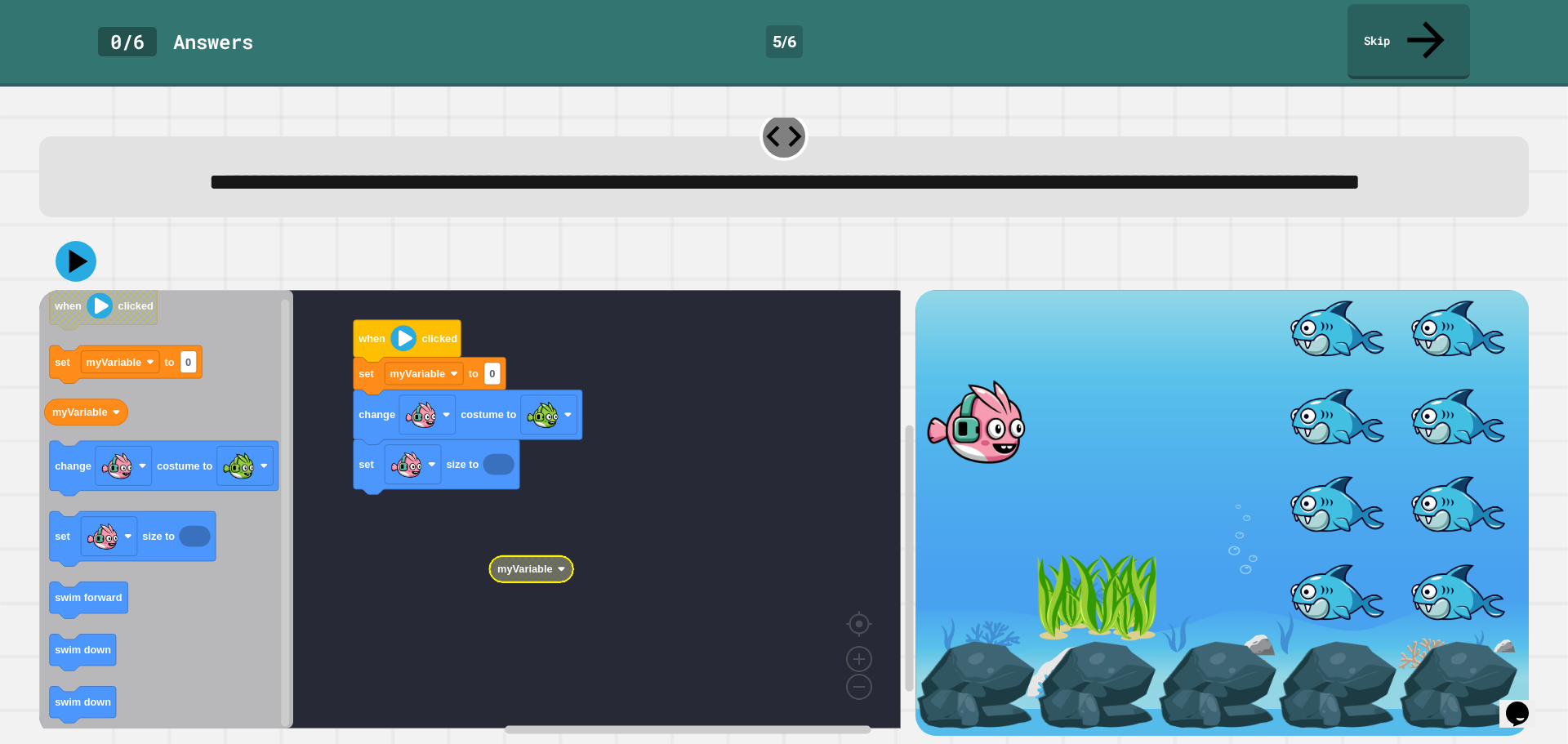
click at [563, 565] on image "Blockly Workspace" at bounding box center [562, 569] width 8 height 8
click at [478, 612] on rect "Blockly Workspace" at bounding box center [470, 508] width 862 height 438
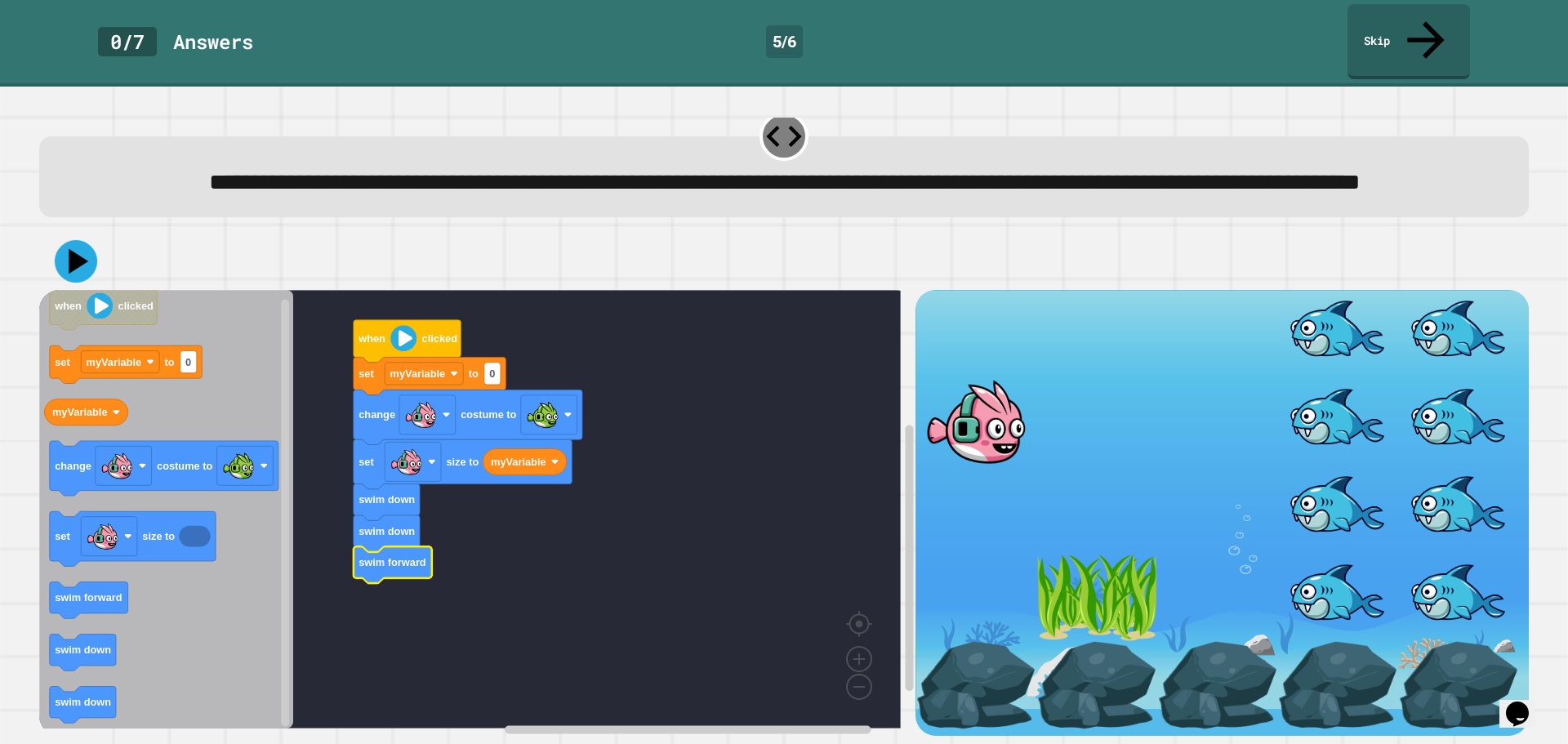
click at [74, 249] on icon at bounding box center [78, 261] width 19 height 25
type input "**"
click at [629, 290] on rect "Blockly Workspace" at bounding box center [470, 508] width 862 height 438
click at [78, 260] on icon at bounding box center [75, 260] width 49 height 49
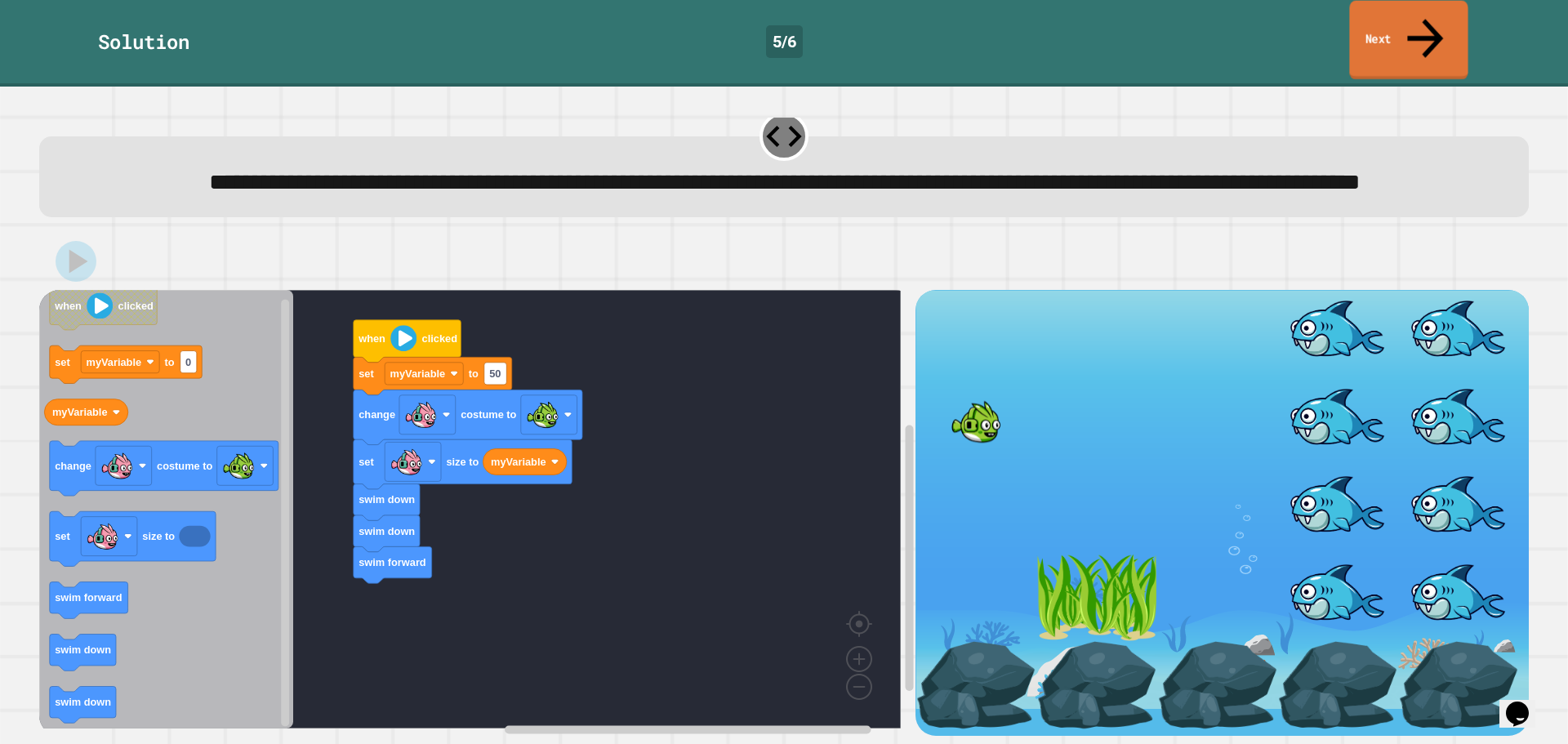
click at [1403, 19] on link "Next" at bounding box center [1409, 40] width 119 height 79
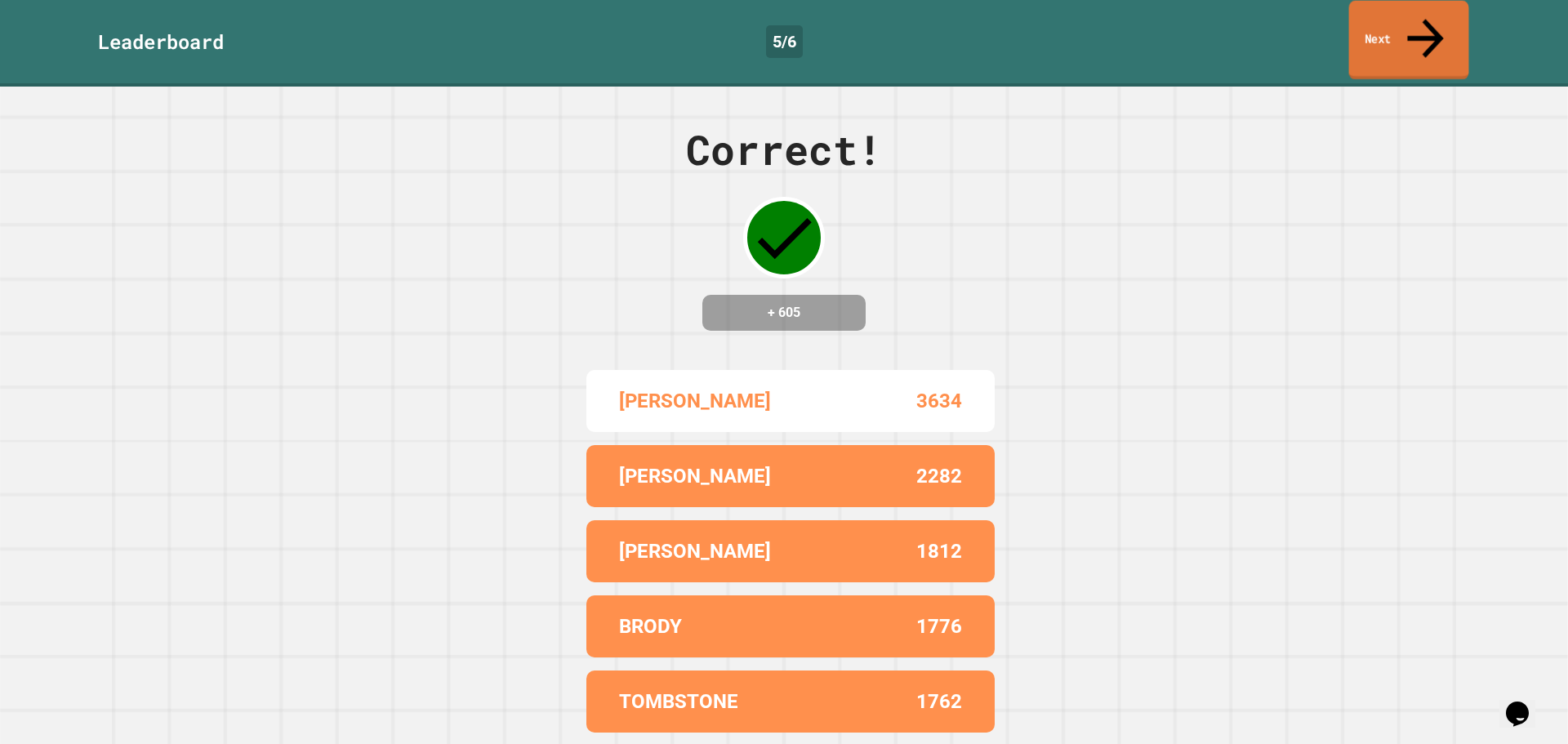
click at [1403, 21] on link "Next" at bounding box center [1409, 40] width 120 height 79
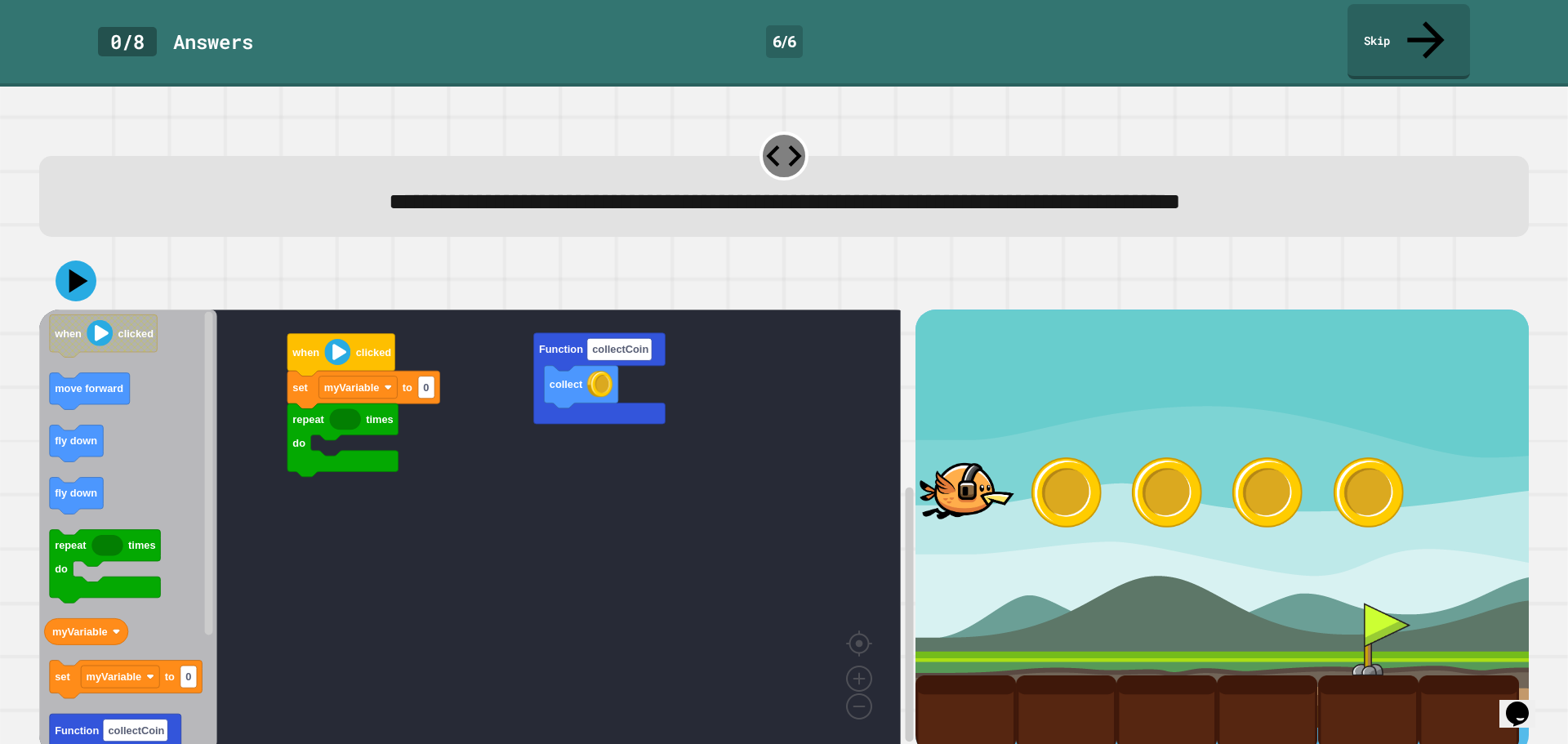
scroll to position [4, 0]
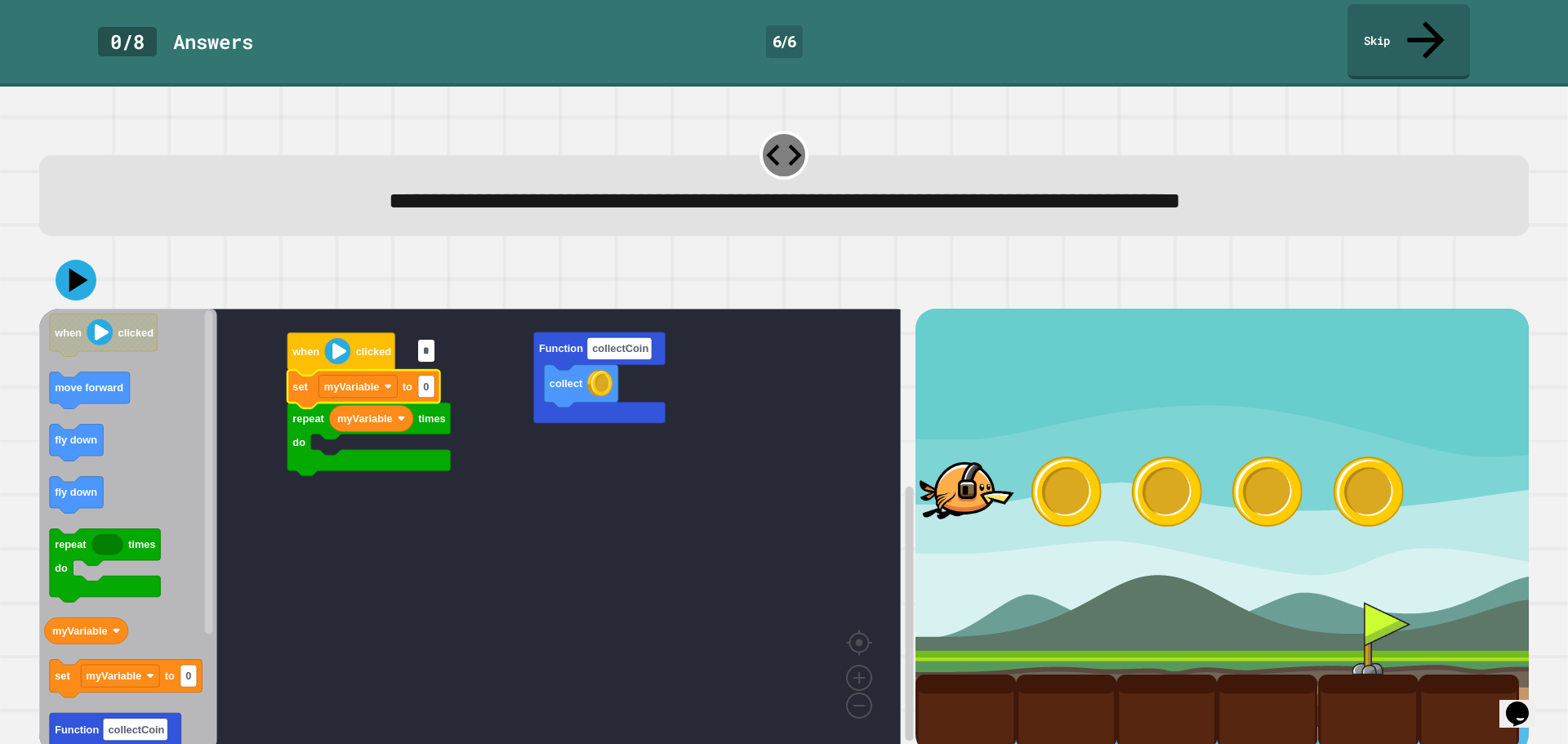
type input "*"
click at [260, 566] on rect "Blockly Workspace" at bounding box center [470, 527] width 862 height 438
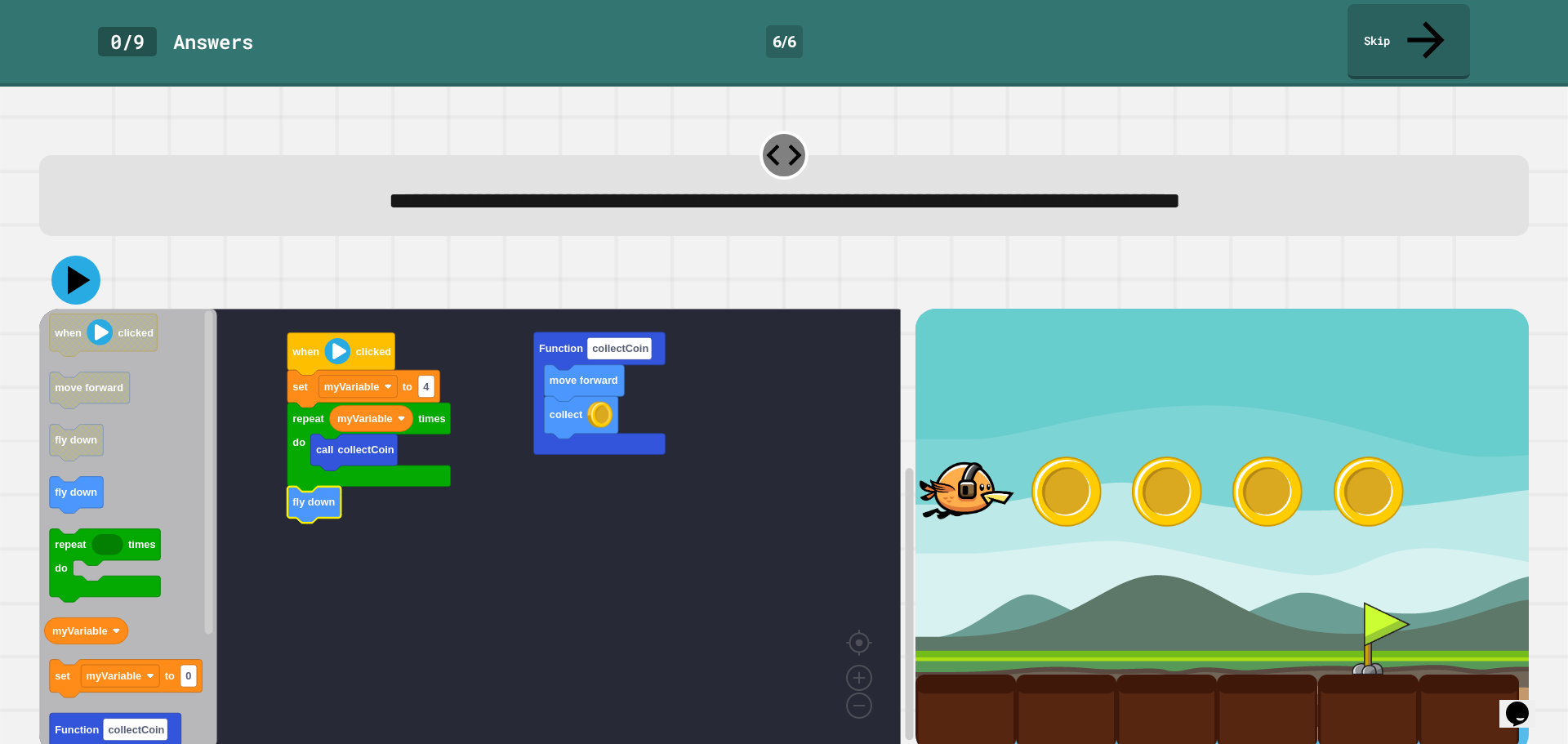
click at [84, 256] on icon at bounding box center [75, 280] width 49 height 49
click at [79, 267] on icon at bounding box center [80, 281] width 23 height 28
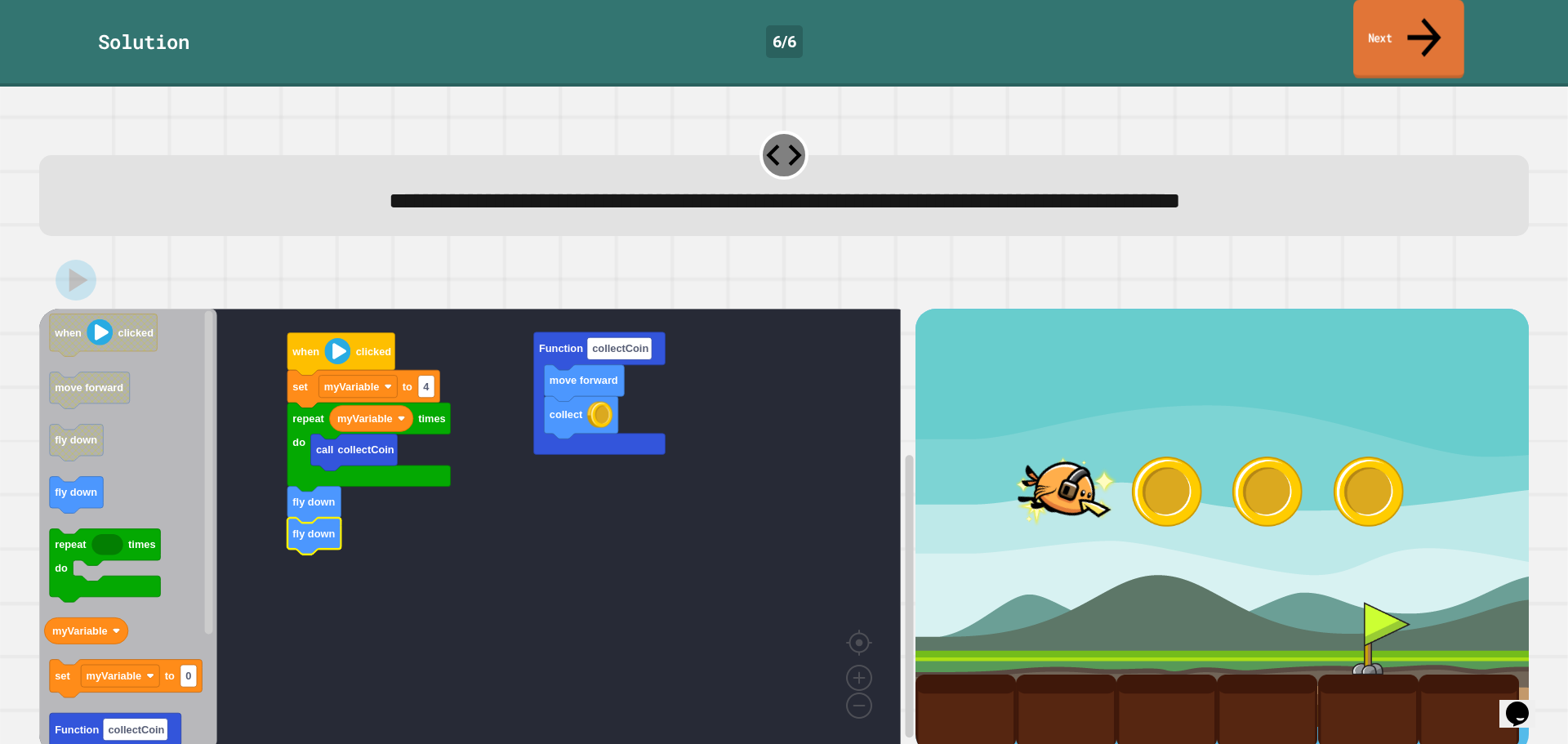
click at [1412, 28] on link "Next" at bounding box center [1408, 39] width 111 height 79
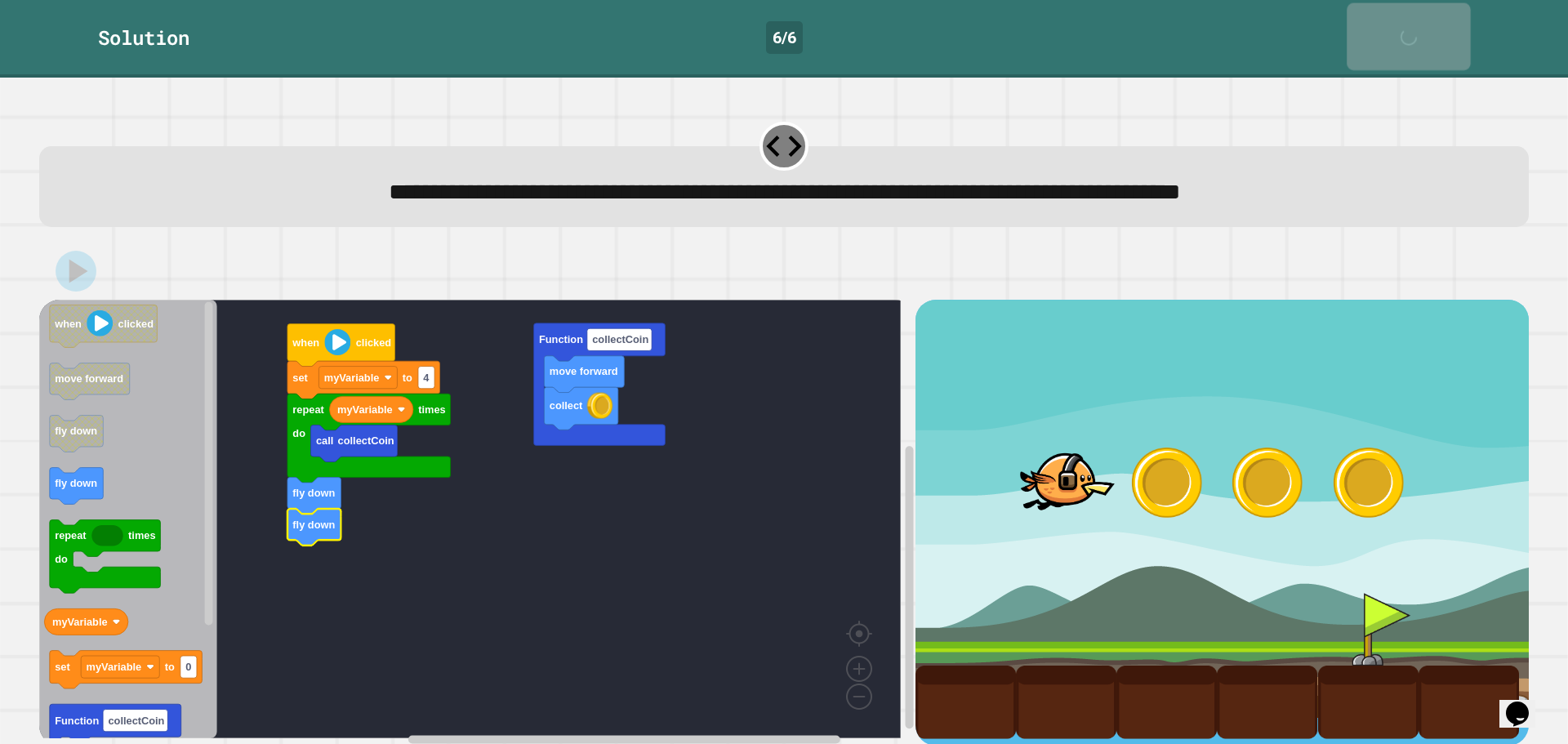
scroll to position [2, 0]
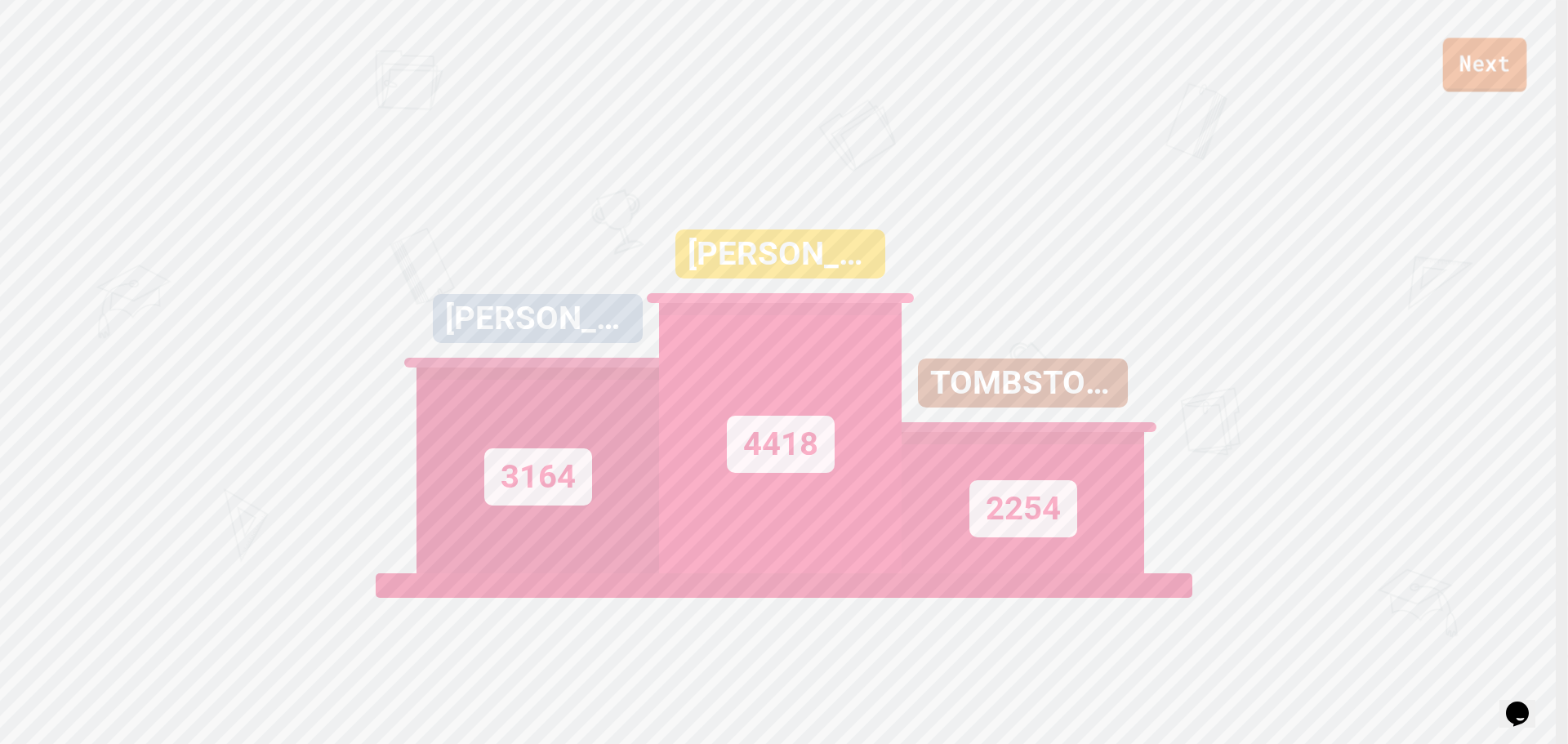
click at [1472, 59] on link "Next" at bounding box center [1485, 64] width 84 height 54
